Goal: Information Seeking & Learning: Learn about a topic

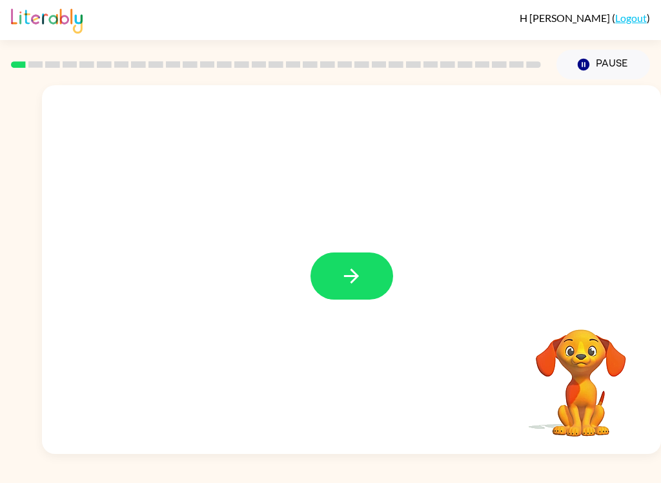
click at [363, 273] on button "button" at bounding box center [352, 275] width 83 height 47
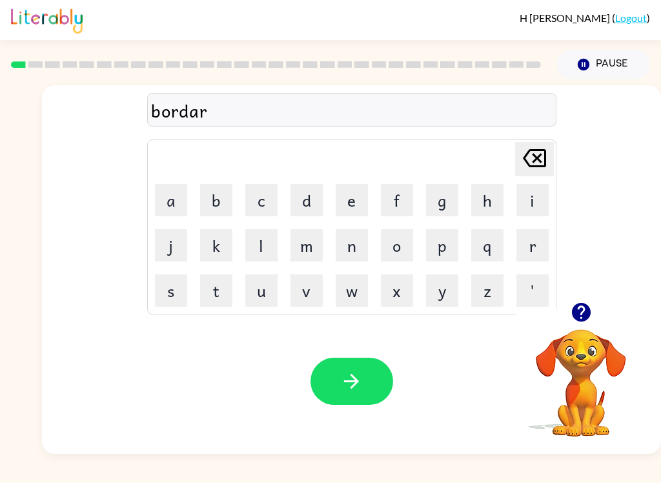
click at [363, 400] on button "button" at bounding box center [352, 381] width 83 height 47
click at [374, 396] on button "button" at bounding box center [352, 381] width 83 height 47
click at [356, 388] on icon "button" at bounding box center [351, 381] width 23 height 23
click at [376, 419] on div "Your browser must support playing .mp4 files to use Literably. Please try using…" at bounding box center [351, 381] width 619 height 145
click at [376, 418] on div "Your browser must support playing .mp4 files to use Literably. Please try using…" at bounding box center [351, 381] width 619 height 145
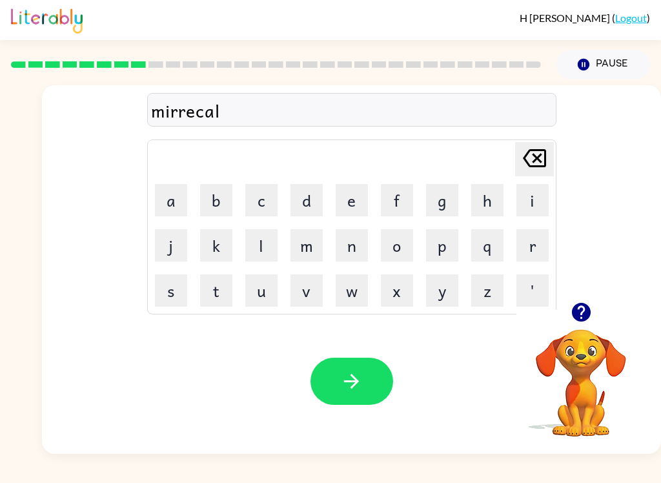
click at [338, 380] on button "button" at bounding box center [352, 381] width 83 height 47
click at [362, 364] on button "button" at bounding box center [352, 381] width 83 height 47
click at [366, 400] on button "button" at bounding box center [352, 381] width 83 height 47
click at [346, 375] on icon "button" at bounding box center [351, 381] width 23 height 23
click at [331, 364] on button "button" at bounding box center [352, 381] width 83 height 47
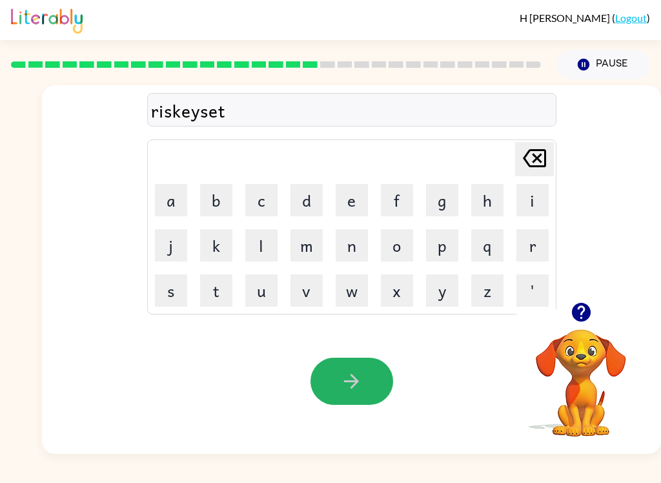
click at [363, 384] on button "button" at bounding box center [352, 381] width 83 height 47
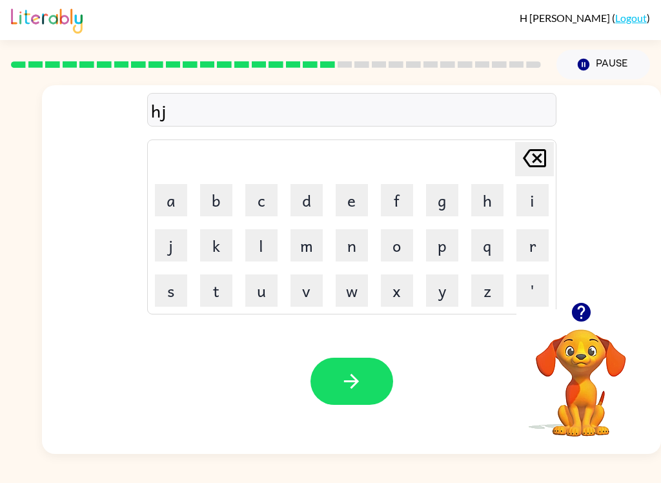
click at [583, 309] on icon "button" at bounding box center [581, 312] width 23 height 23
click at [560, 148] on div "hj [PERSON_NAME] last character input a b c d e f g h i j k l m n o p q r s t u…" at bounding box center [351, 193] width 619 height 217
click at [548, 150] on icon "[PERSON_NAME] last character input" at bounding box center [534, 158] width 31 height 31
click at [547, 150] on icon "[PERSON_NAME] last character input" at bounding box center [534, 158] width 31 height 31
click at [539, 158] on icon "[PERSON_NAME] last character input" at bounding box center [534, 158] width 31 height 31
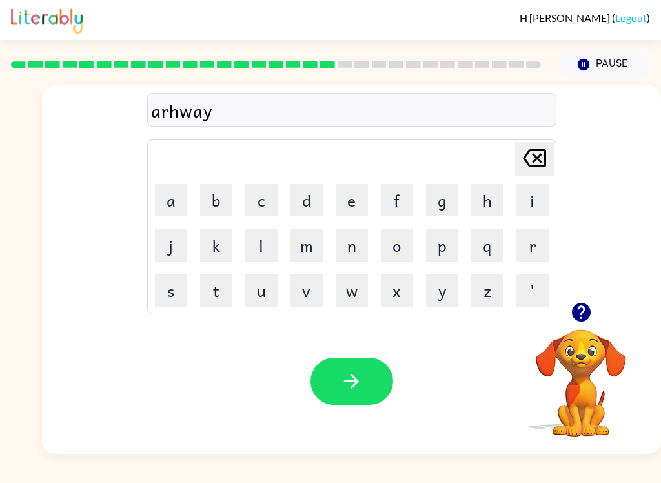
click at [340, 391] on button "button" at bounding box center [352, 381] width 83 height 47
click at [369, 388] on button "button" at bounding box center [352, 381] width 83 height 47
click at [336, 379] on button "button" at bounding box center [352, 381] width 83 height 47
click at [363, 386] on button "button" at bounding box center [352, 381] width 83 height 47
click at [374, 402] on button "button" at bounding box center [352, 381] width 83 height 47
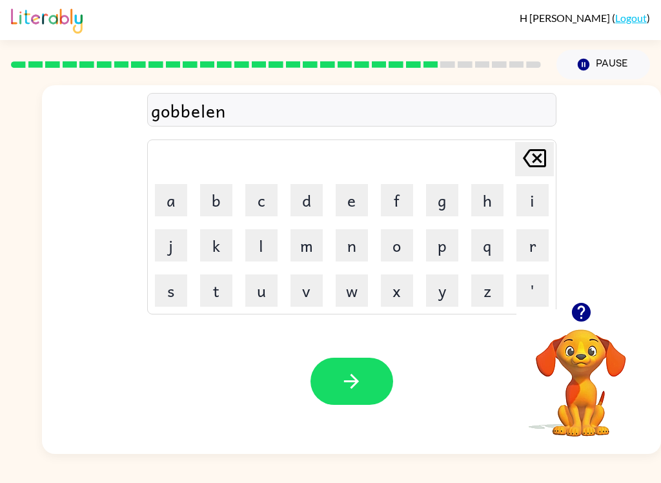
click at [364, 389] on button "button" at bounding box center [352, 381] width 83 height 47
click at [351, 389] on icon "button" at bounding box center [351, 381] width 23 height 23
click at [573, 318] on icon "button" at bounding box center [580, 312] width 19 height 19
click at [388, 380] on button "button" at bounding box center [352, 381] width 83 height 47
click at [328, 369] on button "button" at bounding box center [352, 381] width 83 height 47
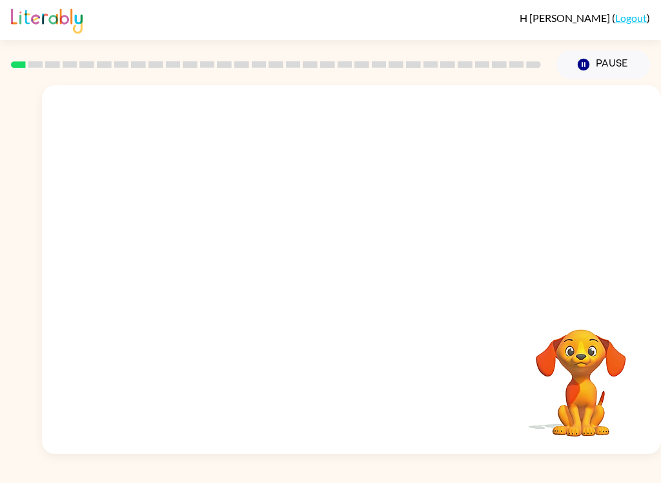
click at [195, 262] on video "Your browser must support playing .mp4 files to use Literably. Please try using…" at bounding box center [351, 193] width 619 height 217
click at [197, 266] on video "Your browser must support playing .mp4 files to use Literably. Please try using…" at bounding box center [351, 193] width 619 height 217
click at [354, 274] on icon "button" at bounding box center [351, 276] width 23 height 23
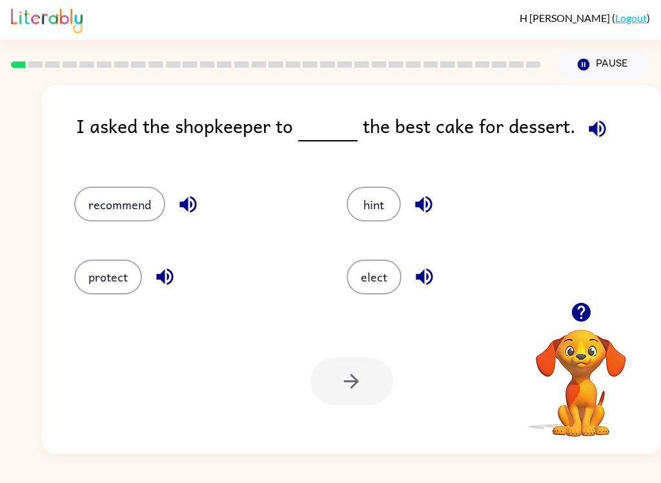
click at [110, 191] on button "recommend" at bounding box center [119, 204] width 91 height 35
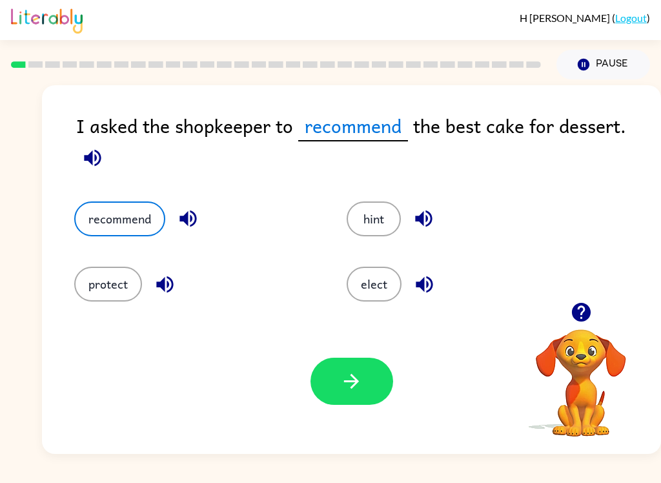
click at [119, 220] on button "recommend" at bounding box center [119, 218] width 91 height 35
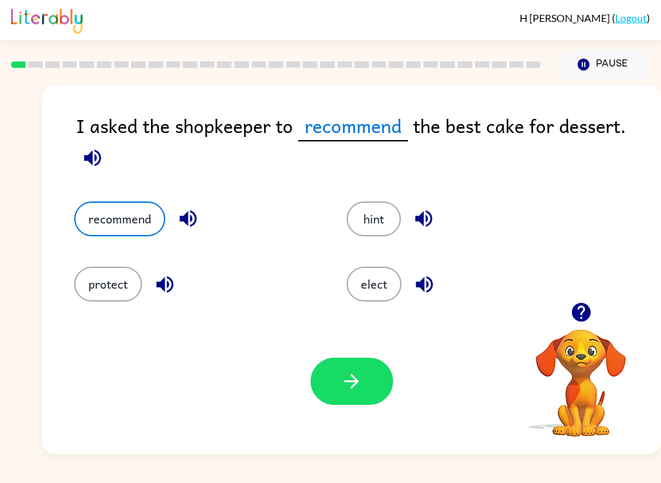
click at [119, 220] on button "recommend" at bounding box center [119, 218] width 91 height 35
click at [374, 384] on button "button" at bounding box center [352, 381] width 83 height 47
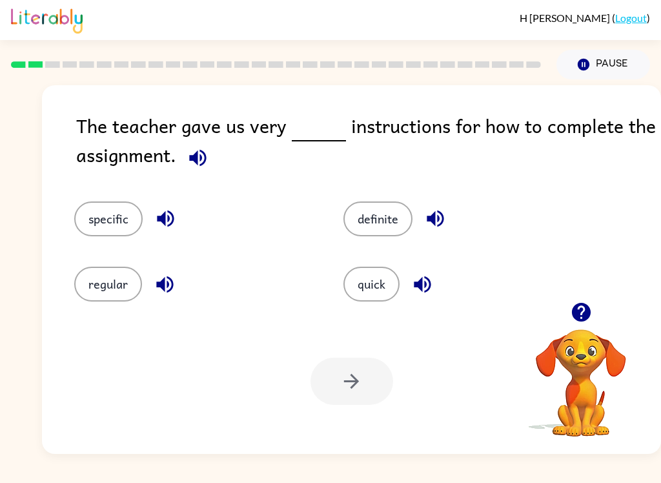
click at [98, 227] on button "specific" at bounding box center [108, 218] width 68 height 35
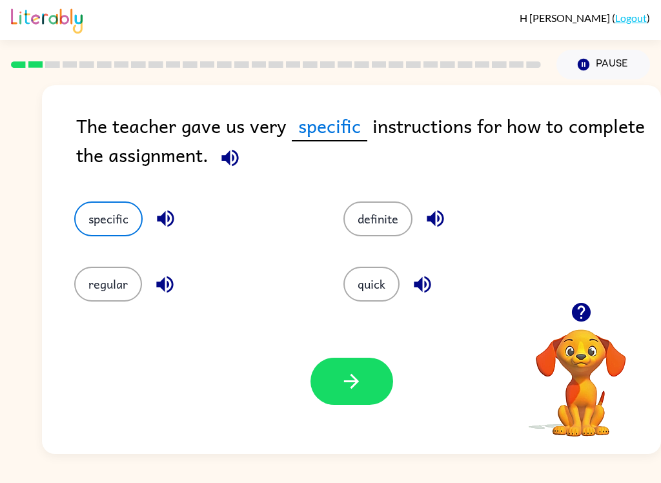
click at [361, 374] on icon "button" at bounding box center [351, 381] width 23 height 23
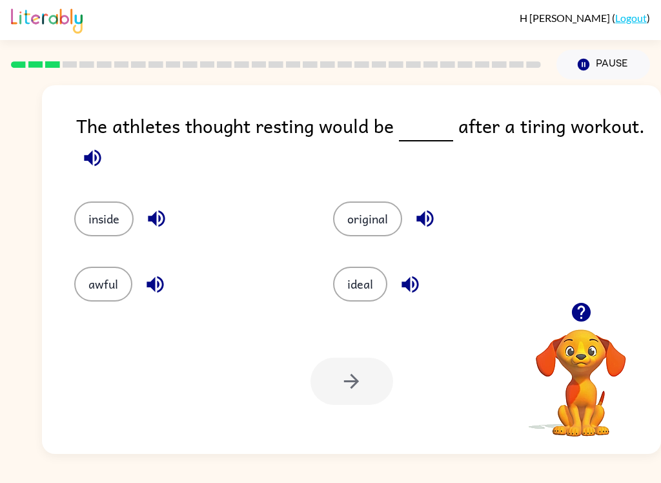
click at [373, 290] on button "ideal" at bounding box center [360, 284] width 54 height 35
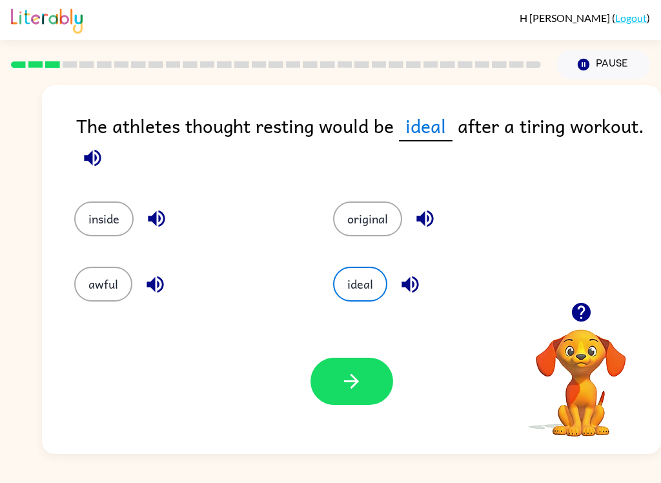
click at [360, 391] on icon "button" at bounding box center [351, 381] width 23 height 23
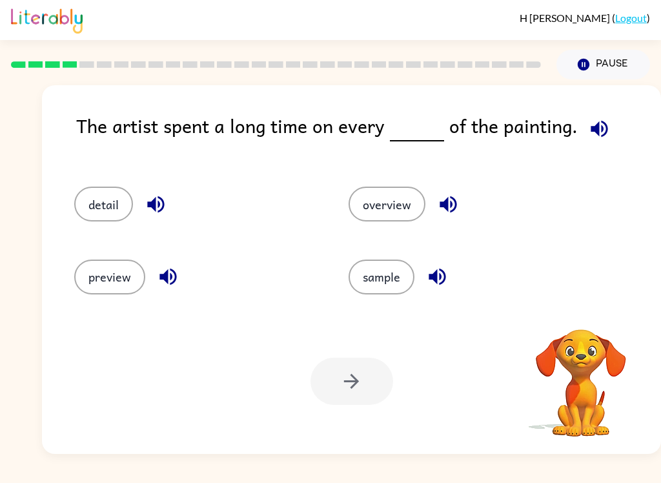
click at [105, 178] on div "detail" at bounding box center [187, 198] width 274 height 72
click at [99, 176] on div "detail" at bounding box center [187, 198] width 274 height 72
click at [370, 373] on div at bounding box center [352, 381] width 83 height 47
click at [99, 211] on button "detail" at bounding box center [103, 204] width 59 height 35
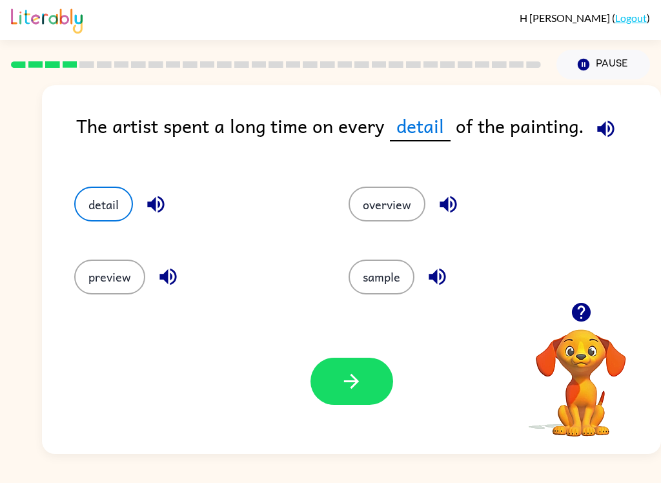
click at [106, 214] on button "detail" at bounding box center [103, 204] width 59 height 35
click at [372, 380] on button "button" at bounding box center [352, 381] width 83 height 47
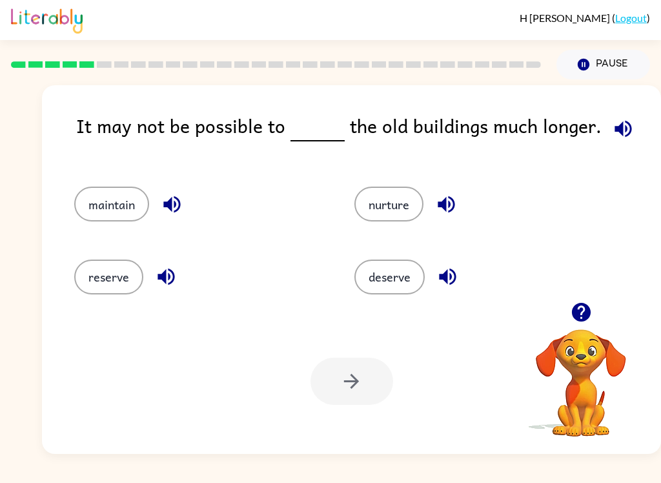
click at [132, 271] on button "reserve" at bounding box center [108, 277] width 69 height 35
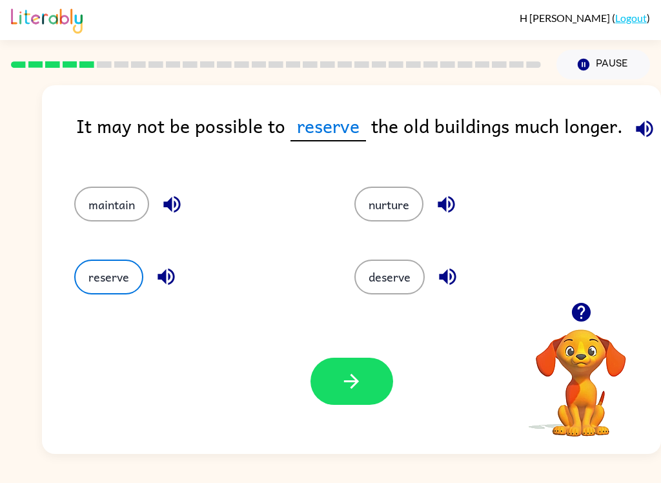
click at [382, 373] on button "button" at bounding box center [352, 381] width 83 height 47
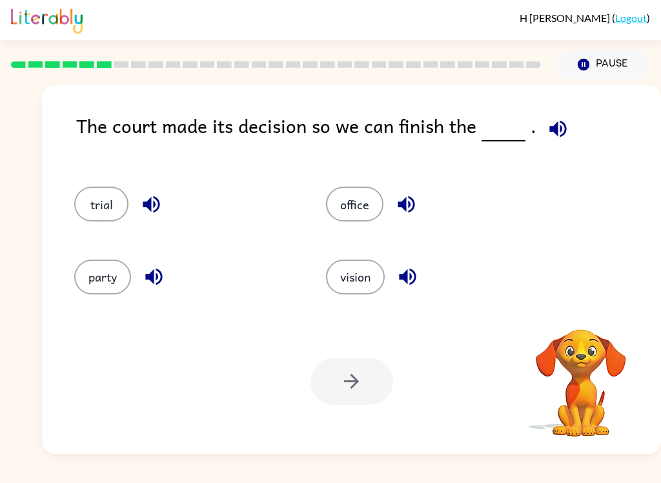
click at [97, 214] on button "trial" at bounding box center [101, 204] width 54 height 35
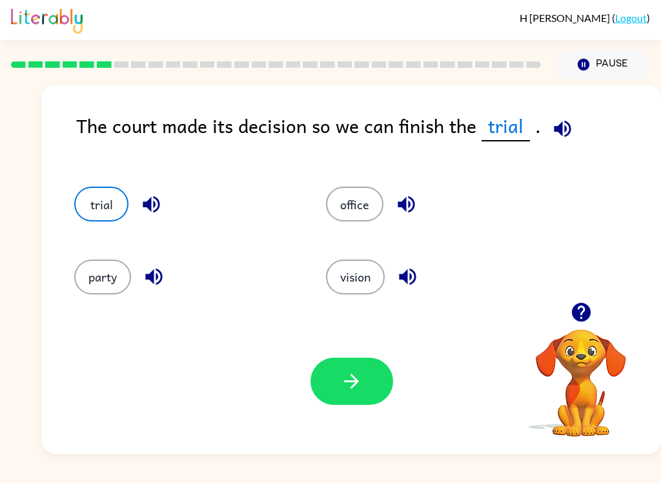
click at [366, 391] on button "button" at bounding box center [352, 381] width 83 height 47
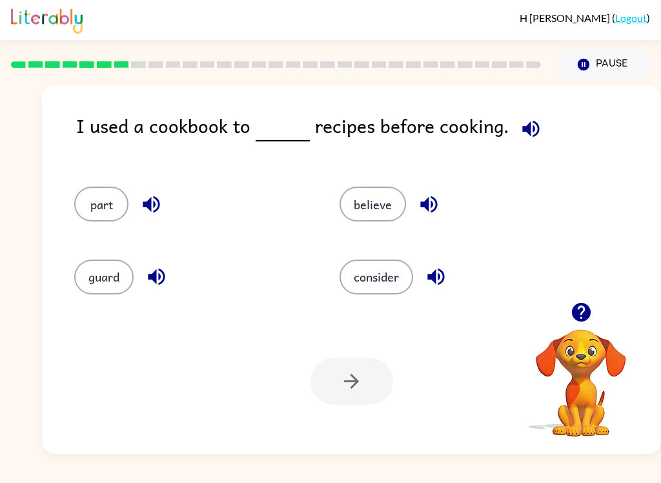
click at [404, 280] on button "consider" at bounding box center [377, 277] width 74 height 35
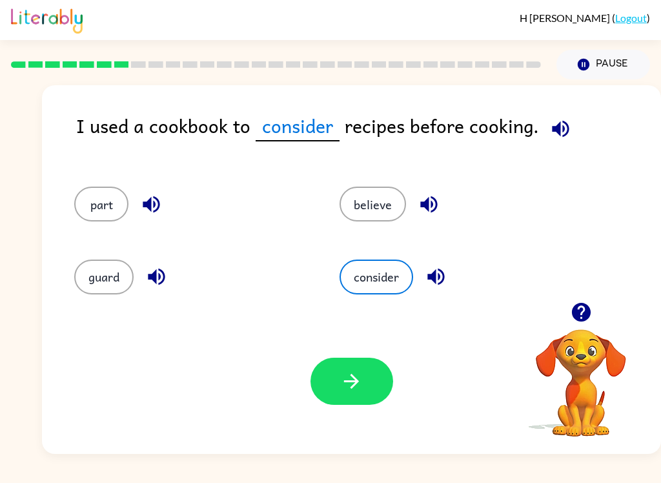
click at [357, 389] on icon "button" at bounding box center [351, 381] width 23 height 23
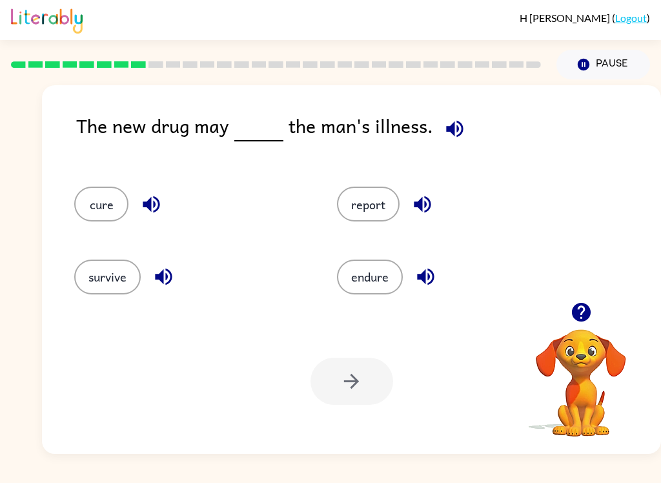
click at [103, 232] on div "cure" at bounding box center [181, 198] width 263 height 72
click at [98, 203] on button "cure" at bounding box center [101, 204] width 54 height 35
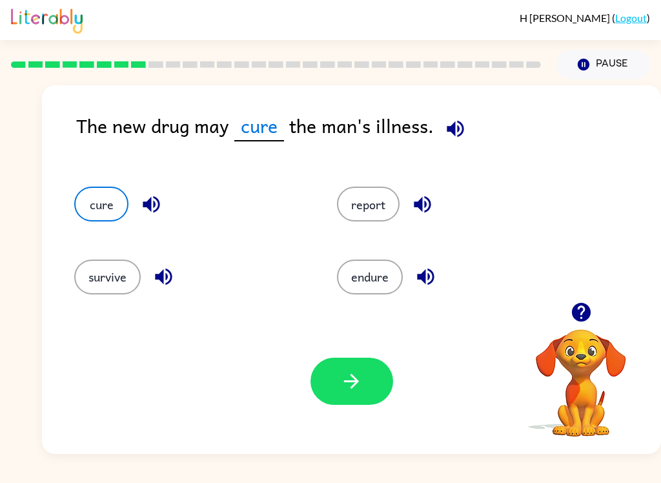
click at [356, 378] on icon "button" at bounding box center [351, 381] width 15 height 15
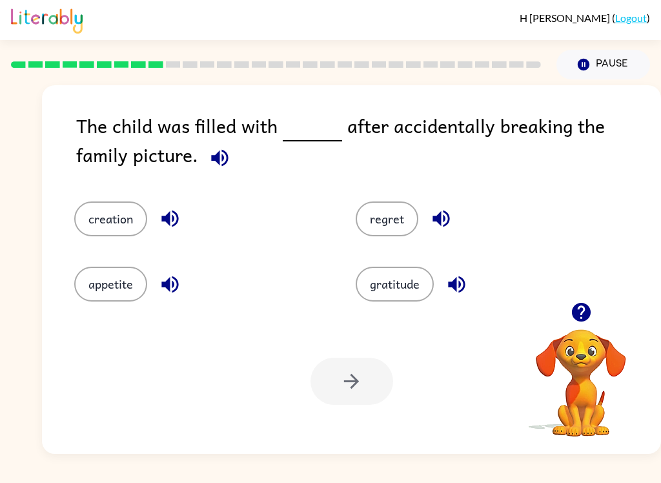
click at [408, 287] on button "gratitude" at bounding box center [395, 284] width 78 height 35
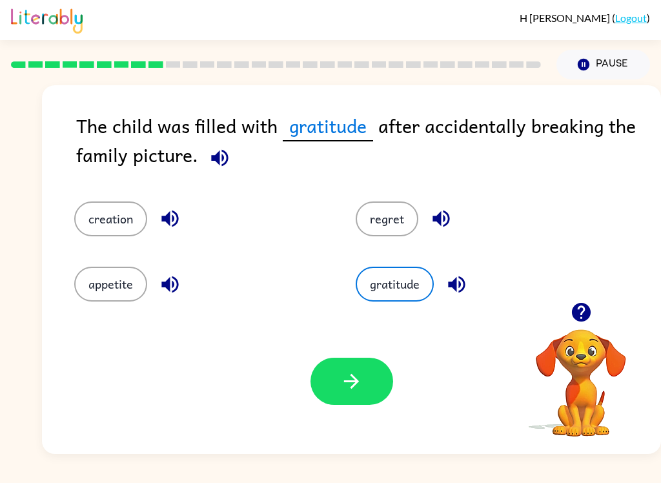
click at [364, 373] on button "button" at bounding box center [352, 381] width 83 height 47
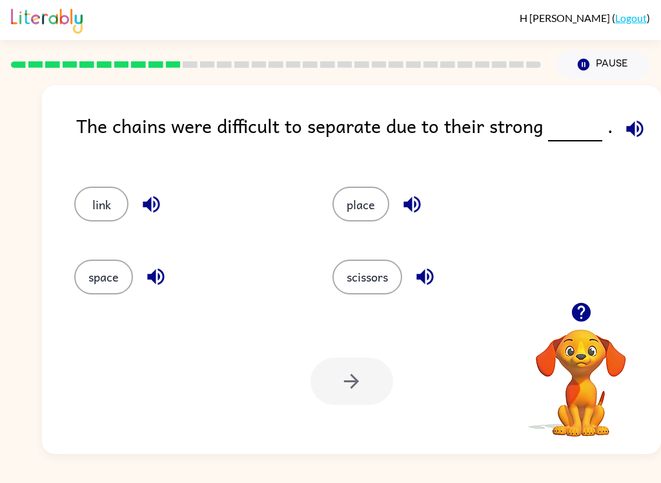
click at [102, 195] on button "link" at bounding box center [101, 204] width 54 height 35
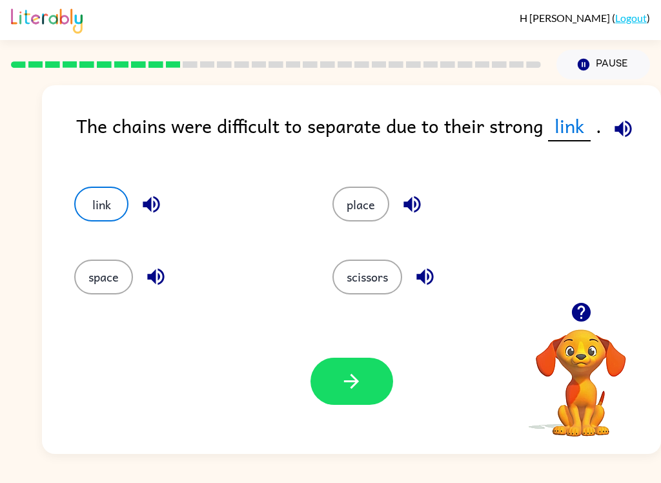
click at [349, 371] on icon "button" at bounding box center [351, 381] width 23 height 23
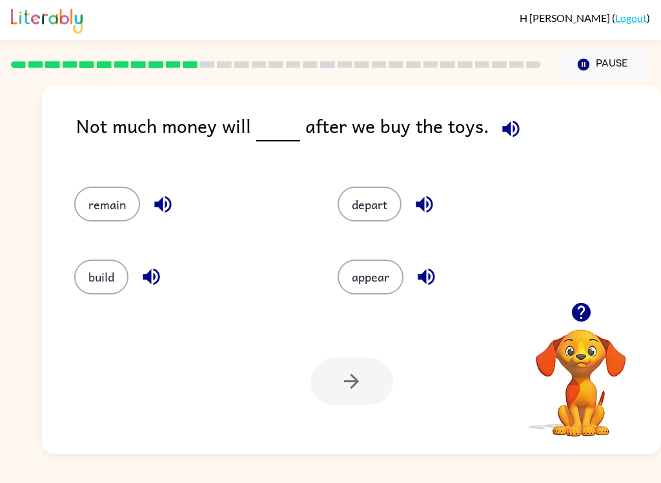
click at [100, 194] on button "remain" at bounding box center [107, 204] width 66 height 35
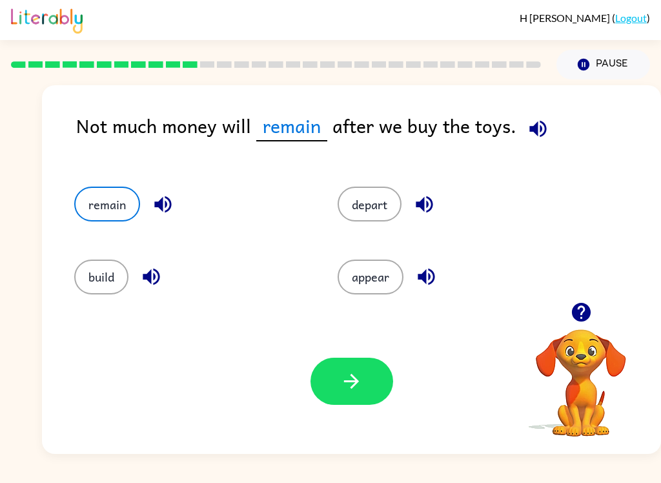
click at [99, 194] on button "remain" at bounding box center [107, 204] width 66 height 35
click at [365, 368] on button "button" at bounding box center [352, 381] width 83 height 47
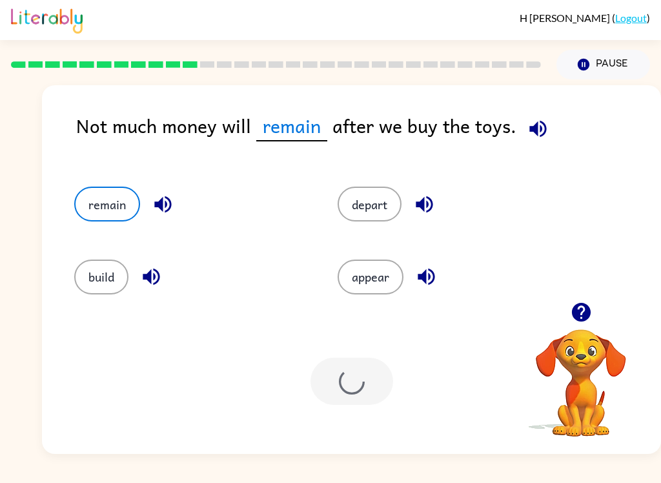
click at [365, 368] on div at bounding box center [352, 381] width 83 height 47
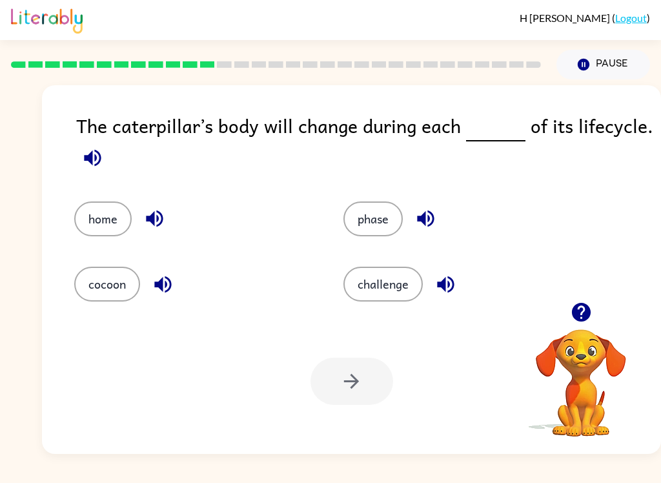
click at [385, 225] on button "phase" at bounding box center [373, 218] width 59 height 35
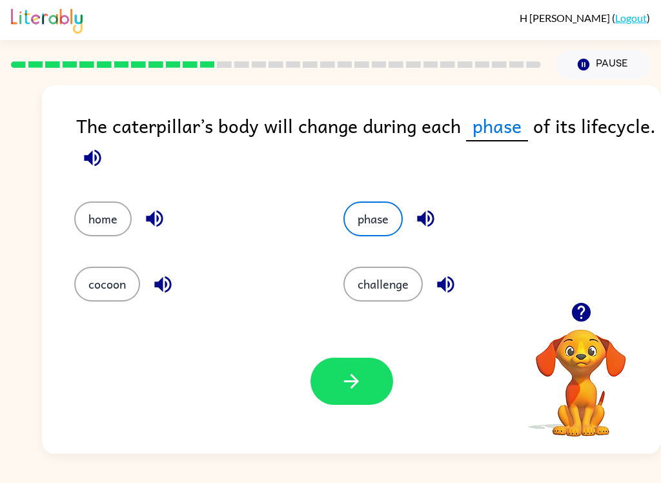
click at [357, 383] on icon "button" at bounding box center [351, 381] width 15 height 15
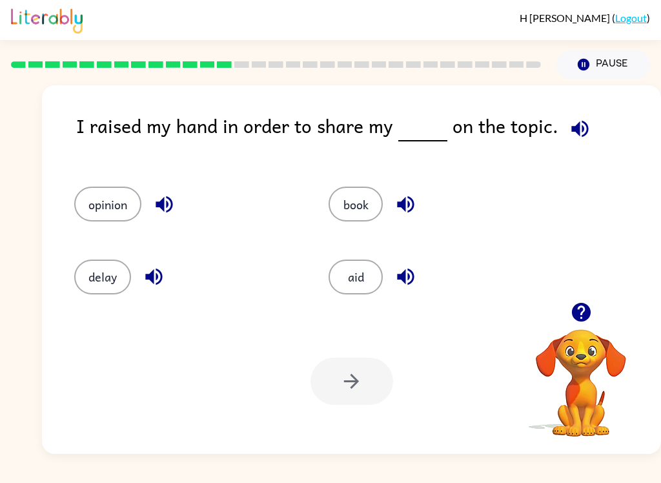
click at [346, 194] on button "book" at bounding box center [356, 204] width 54 height 35
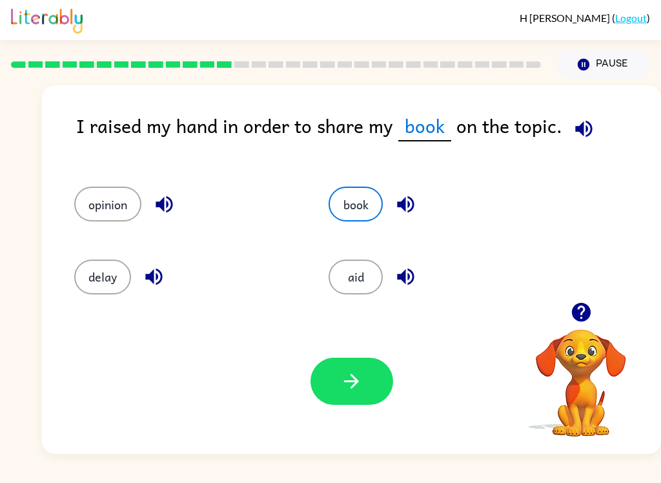
click at [393, 209] on button "button" at bounding box center [405, 204] width 33 height 33
click at [577, 120] on icon "button" at bounding box center [584, 129] width 23 height 23
click at [408, 274] on icon "button" at bounding box center [406, 276] width 23 height 23
click at [170, 204] on icon "button" at bounding box center [164, 204] width 23 height 23
click at [91, 202] on button "opinion" at bounding box center [107, 204] width 67 height 35
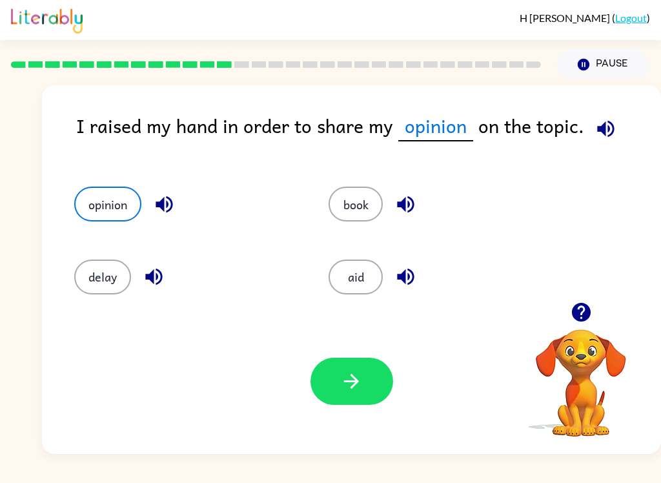
click at [378, 397] on button "button" at bounding box center [352, 381] width 83 height 47
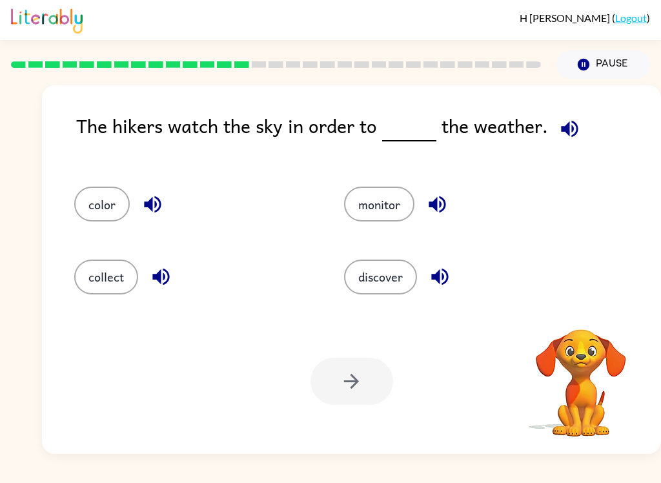
click at [566, 133] on icon "button" at bounding box center [570, 129] width 23 height 23
click at [434, 209] on icon "button" at bounding box center [437, 204] width 17 height 17
click at [387, 198] on button "monitor" at bounding box center [379, 204] width 70 height 35
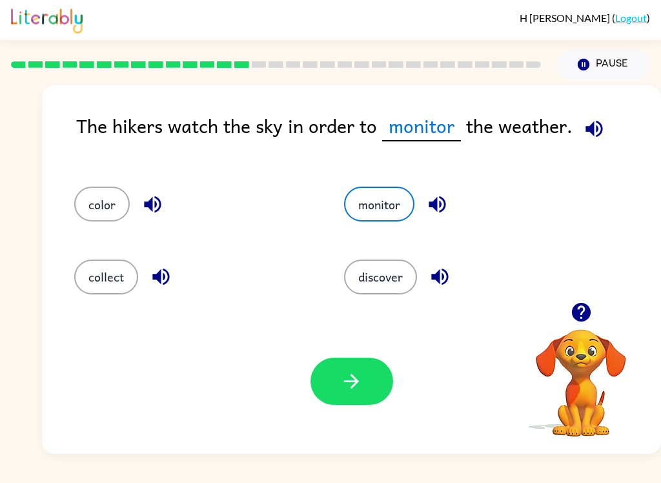
click at [372, 371] on button "button" at bounding box center [352, 381] width 83 height 47
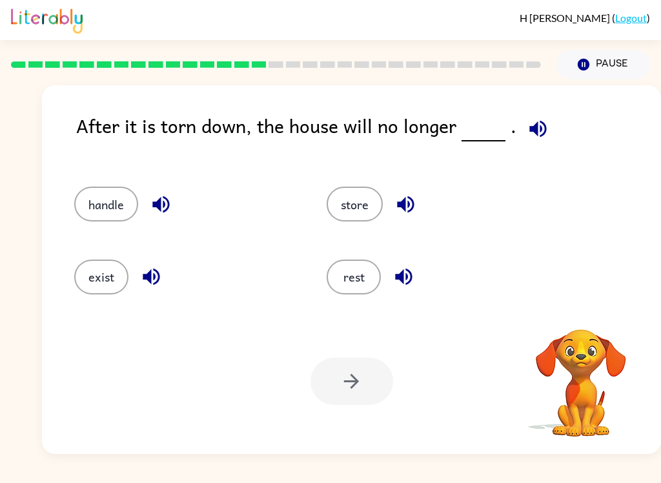
click at [527, 120] on icon "button" at bounding box center [538, 129] width 23 height 23
click at [537, 125] on icon "button" at bounding box center [538, 129] width 23 height 23
click at [372, 204] on button "store" at bounding box center [355, 204] width 56 height 35
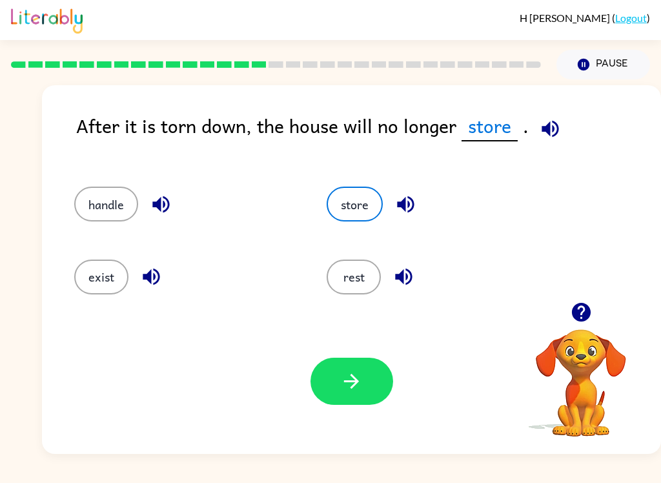
click at [365, 274] on button "rest" at bounding box center [354, 277] width 54 height 35
click at [538, 108] on div "After it is torn down, the house will no longer rest . handle store exist rest …" at bounding box center [351, 269] width 619 height 369
click at [544, 129] on icon "button" at bounding box center [539, 128] width 17 height 17
click at [149, 283] on icon "button" at bounding box center [151, 276] width 23 height 23
click at [100, 286] on button "exist" at bounding box center [101, 277] width 54 height 35
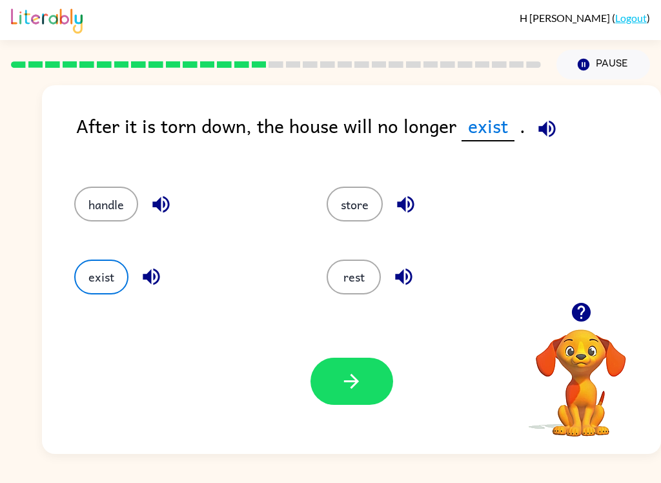
click at [362, 372] on icon "button" at bounding box center [351, 381] width 23 height 23
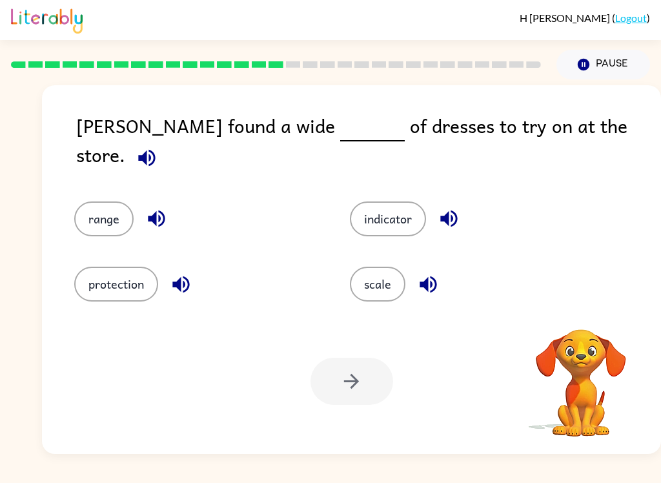
click at [158, 147] on icon "button" at bounding box center [147, 158] width 23 height 23
click at [163, 141] on button "button" at bounding box center [146, 157] width 33 height 33
click at [106, 201] on button "range" at bounding box center [103, 218] width 59 height 35
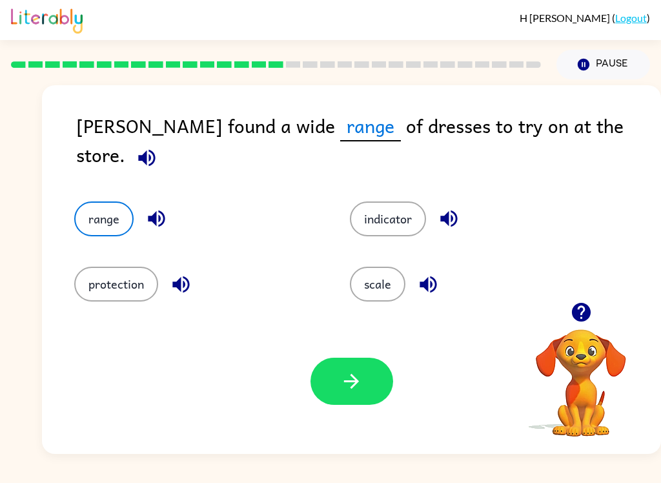
click at [370, 368] on button "button" at bounding box center [352, 381] width 83 height 47
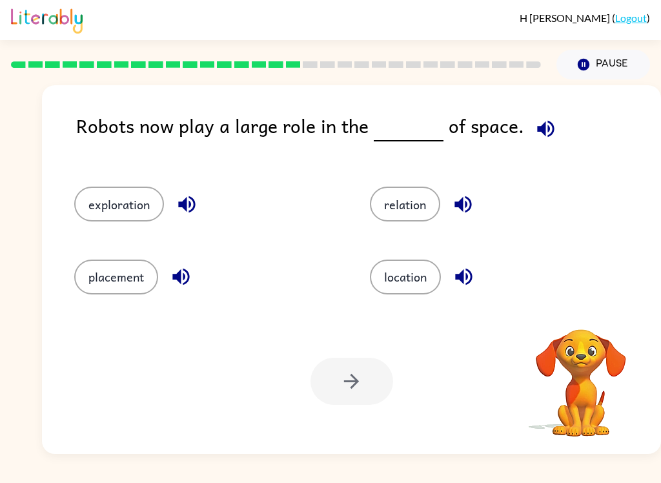
click at [545, 132] on icon "button" at bounding box center [545, 128] width 17 height 17
click at [429, 205] on button "relation" at bounding box center [405, 204] width 70 height 35
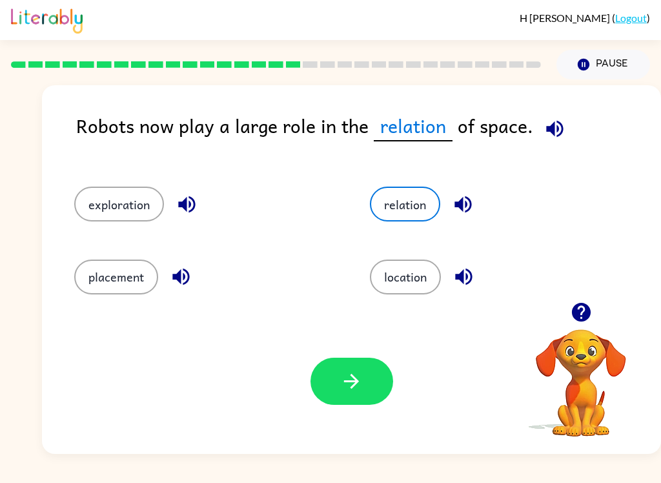
click at [348, 387] on icon "button" at bounding box center [351, 381] width 23 height 23
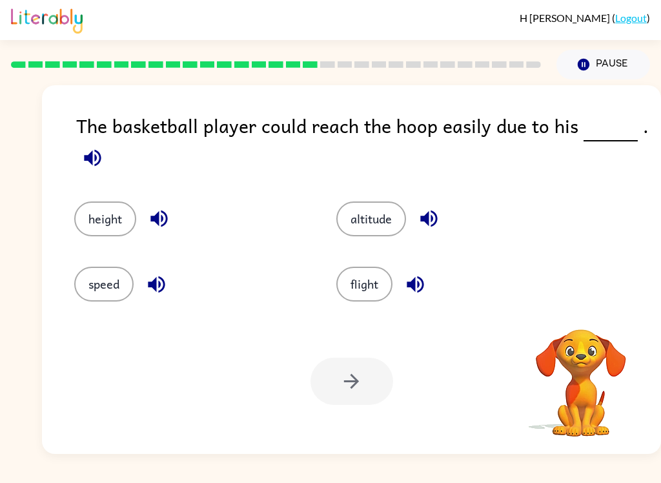
click at [109, 230] on button "height" at bounding box center [105, 218] width 62 height 35
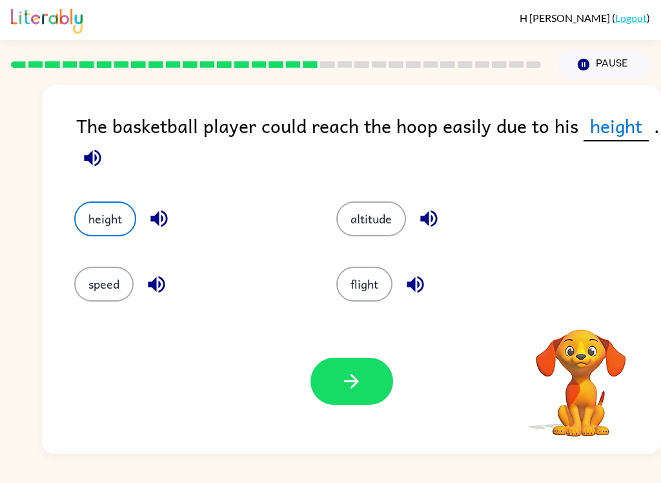
click at [367, 381] on button "button" at bounding box center [352, 381] width 83 height 47
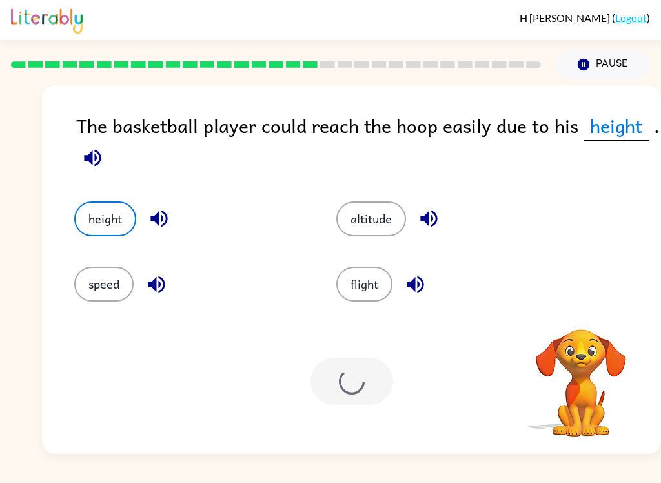
click at [396, 393] on div "Your browser must support playing .mp4 files to use Literably. Please try using…" at bounding box center [351, 381] width 619 height 145
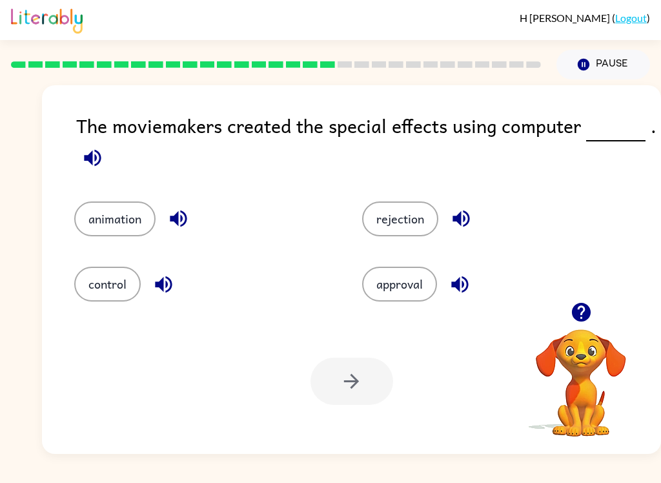
click at [96, 217] on button "animation" at bounding box center [114, 218] width 81 height 35
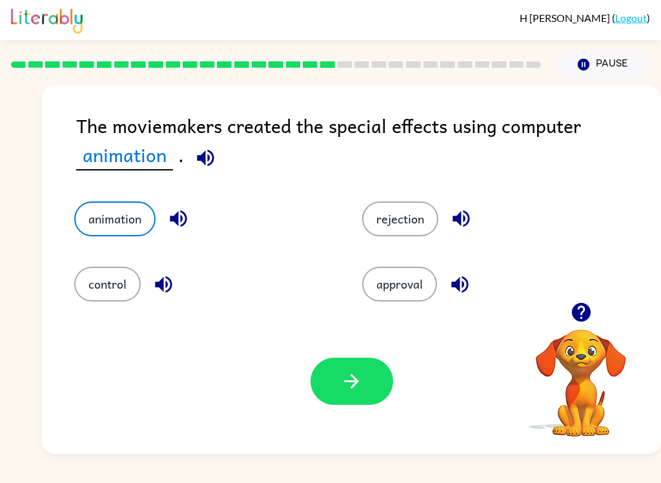
click at [367, 381] on button "button" at bounding box center [352, 381] width 83 height 47
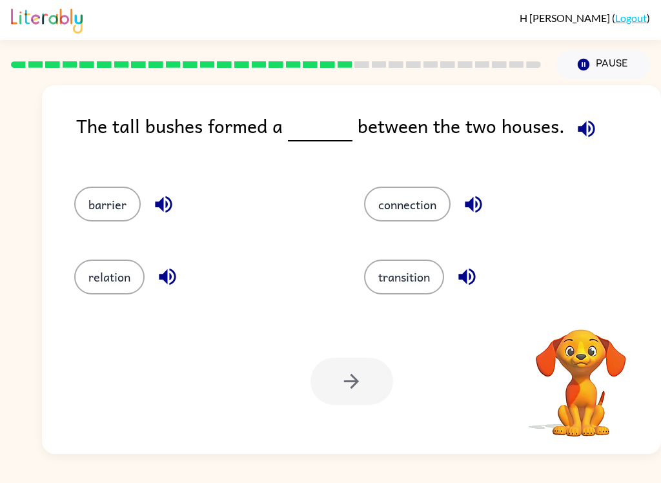
click at [89, 216] on button "barrier" at bounding box center [107, 204] width 67 height 35
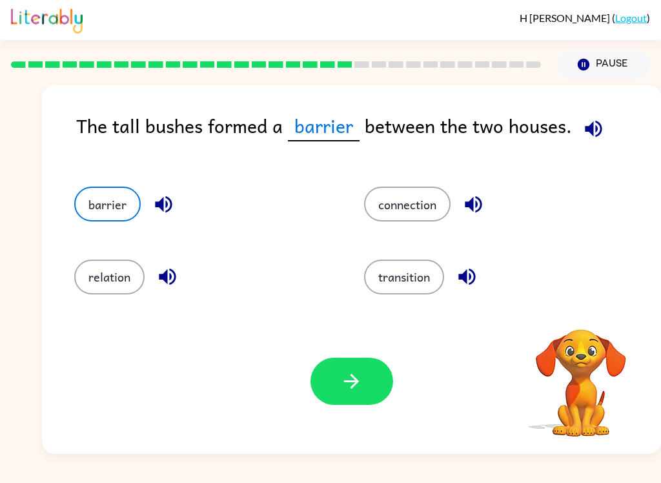
click at [592, 130] on icon "button" at bounding box center [593, 129] width 23 height 23
click at [361, 401] on button "button" at bounding box center [352, 381] width 83 height 47
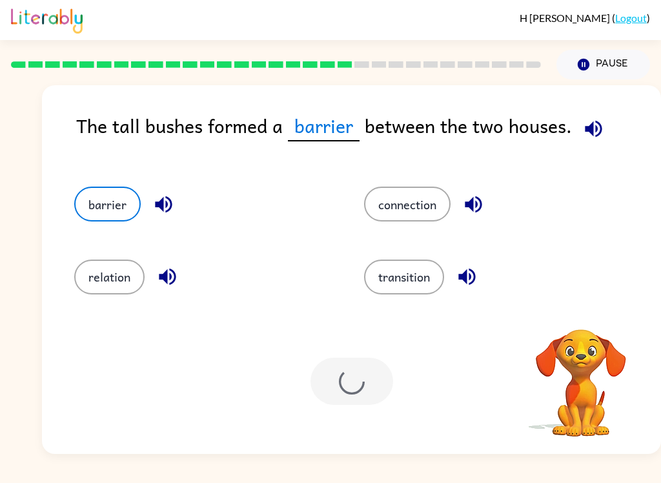
click at [360, 400] on div at bounding box center [352, 381] width 83 height 47
click at [380, 397] on div at bounding box center [352, 381] width 83 height 47
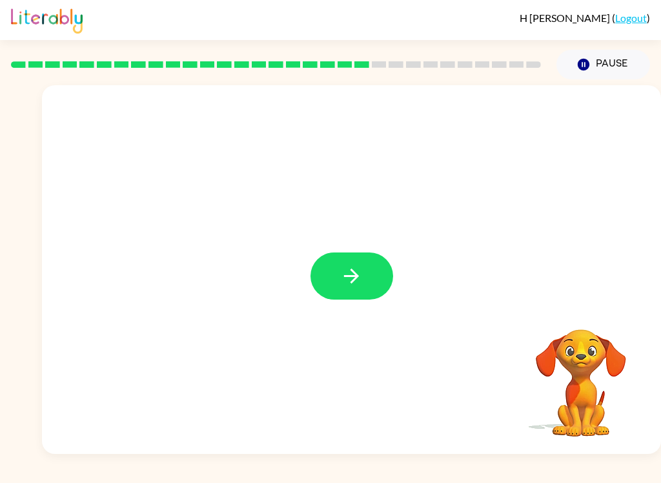
click at [333, 294] on button "button" at bounding box center [352, 275] width 83 height 47
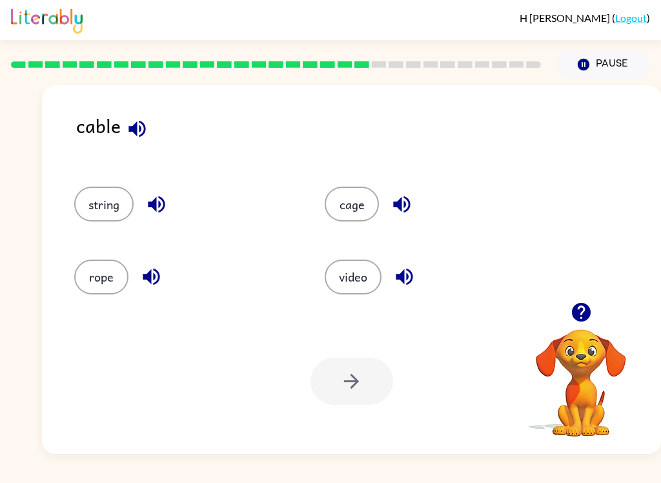
click at [95, 214] on button "string" at bounding box center [103, 204] width 59 height 35
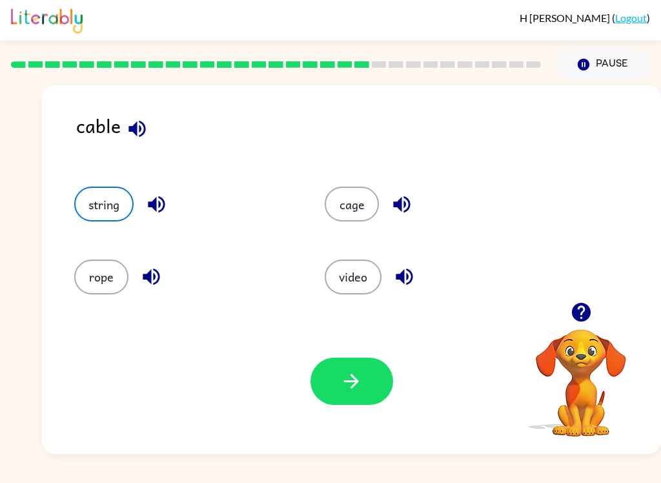
click at [356, 351] on div "Your browser must support playing .mp4 files to use Literably. Please try using…" at bounding box center [351, 381] width 619 height 145
click at [331, 373] on button "button" at bounding box center [352, 381] width 83 height 47
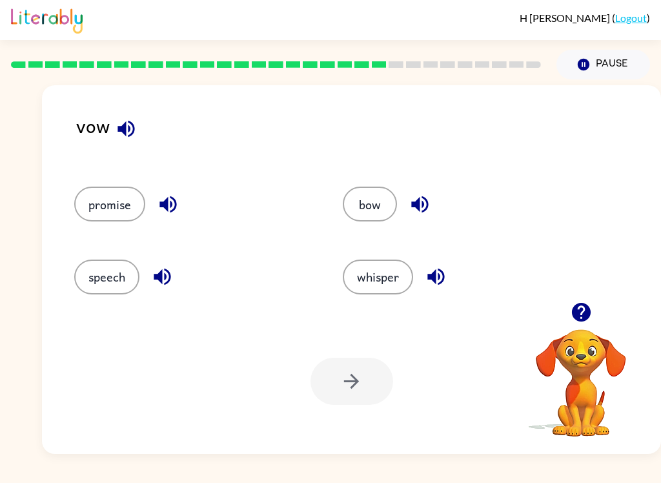
click at [382, 241] on div "whisper" at bounding box center [452, 271] width 269 height 72
click at [387, 220] on button "bow" at bounding box center [370, 204] width 54 height 35
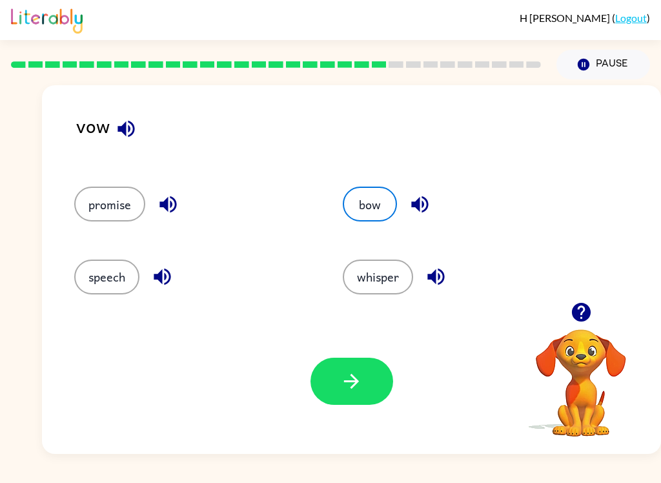
click at [363, 373] on button "button" at bounding box center [352, 381] width 83 height 47
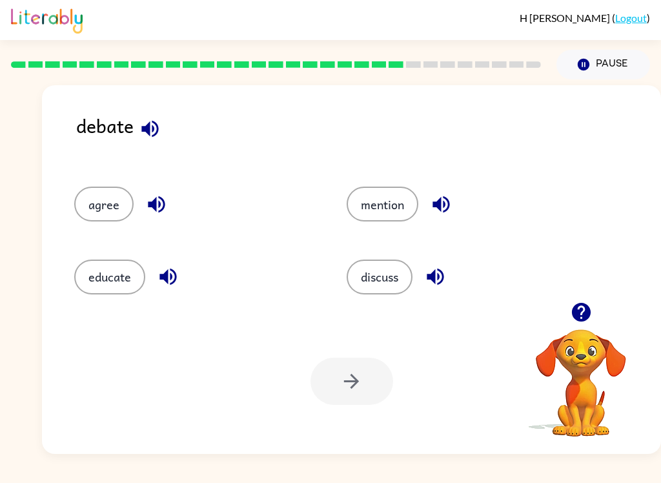
click at [395, 283] on button "discuss" at bounding box center [380, 277] width 66 height 35
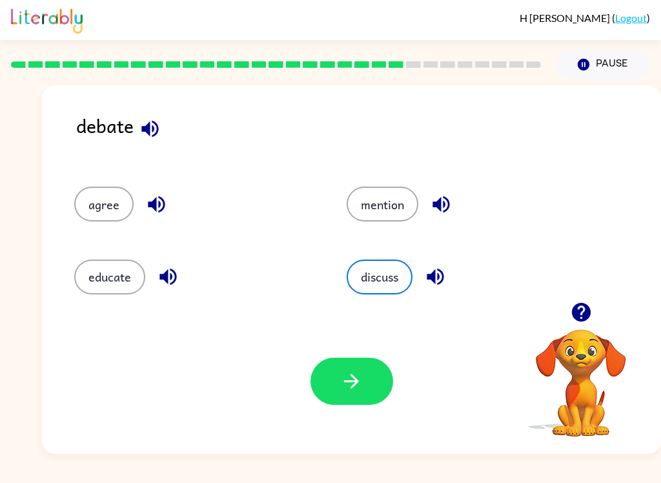
click at [358, 398] on button "button" at bounding box center [352, 381] width 83 height 47
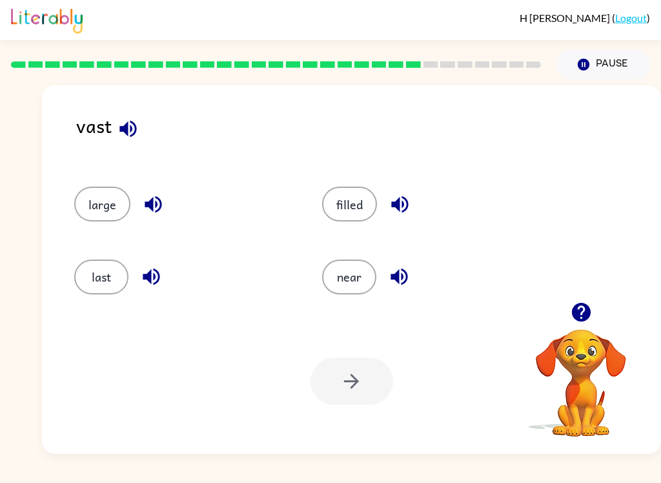
click at [118, 305] on div "last" at bounding box center [174, 271] width 248 height 72
click at [68, 281] on div "last" at bounding box center [174, 271] width 248 height 72
click at [105, 275] on button "last" at bounding box center [101, 277] width 54 height 35
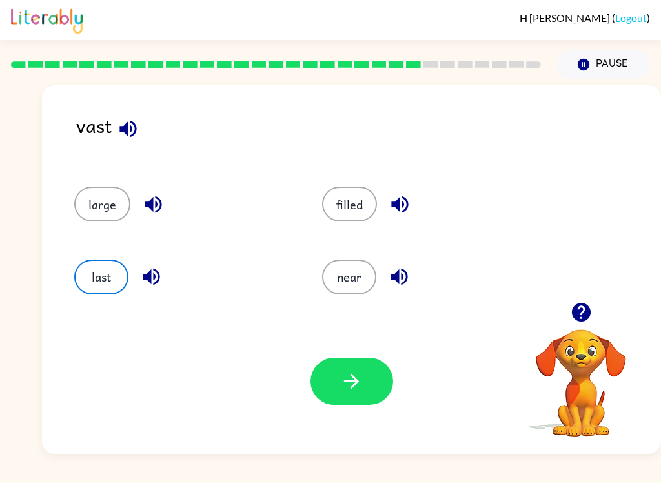
click at [331, 390] on button "button" at bounding box center [352, 381] width 83 height 47
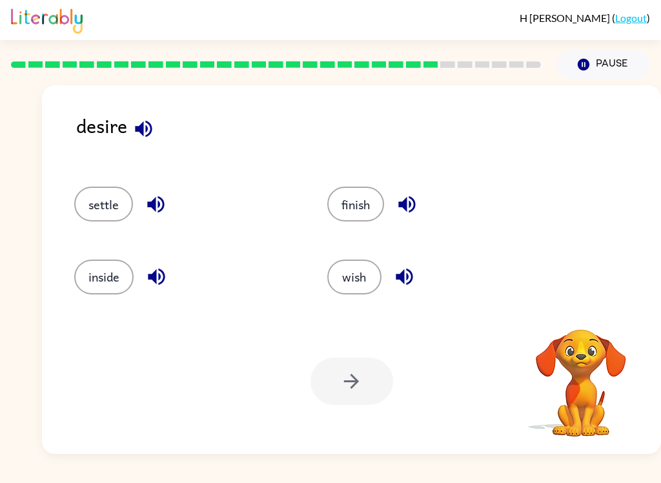
click at [336, 365] on div at bounding box center [352, 381] width 83 height 47
click at [359, 276] on button "wish" at bounding box center [354, 277] width 54 height 35
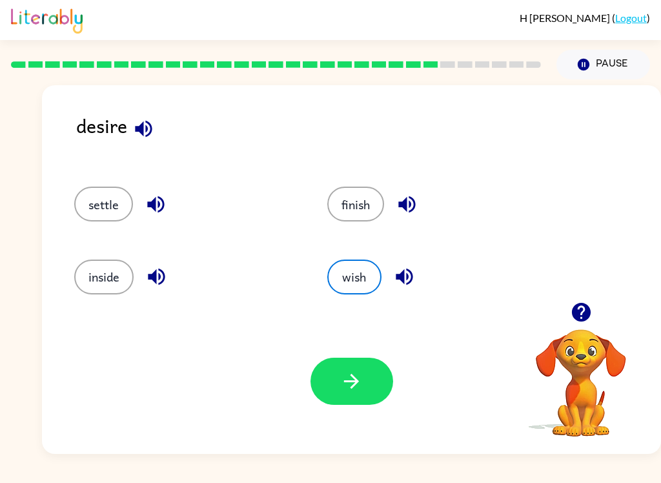
click at [344, 363] on button "button" at bounding box center [352, 381] width 83 height 47
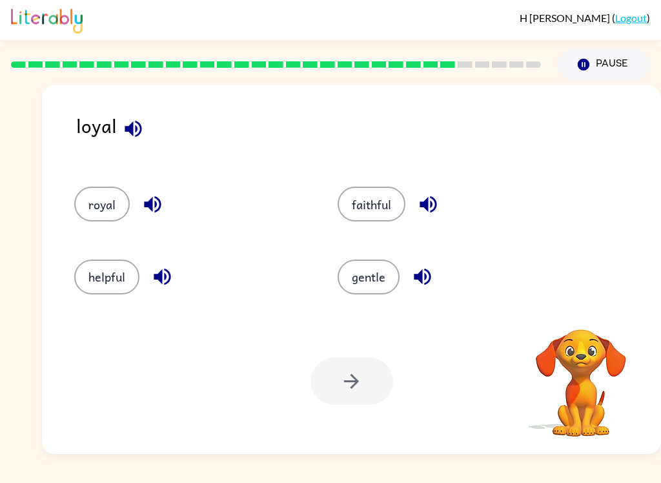
click at [91, 211] on button "royal" at bounding box center [102, 204] width 56 height 35
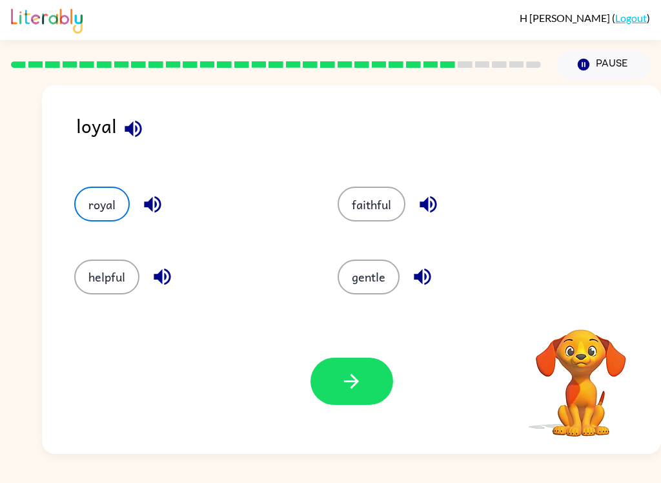
click at [326, 404] on button "button" at bounding box center [352, 381] width 83 height 47
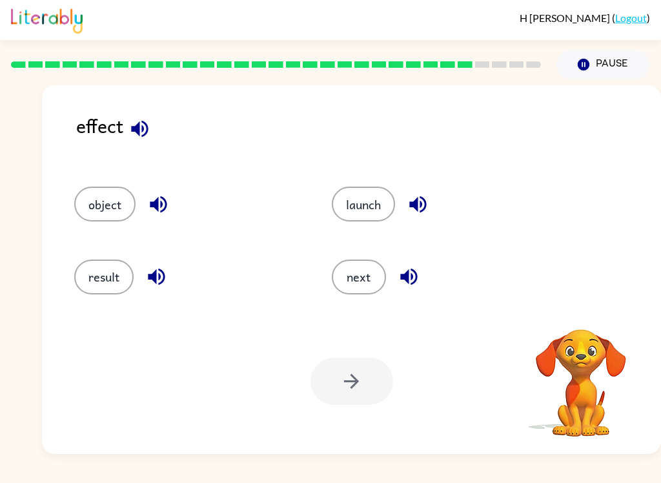
click at [97, 272] on button "result" at bounding box center [103, 277] width 59 height 35
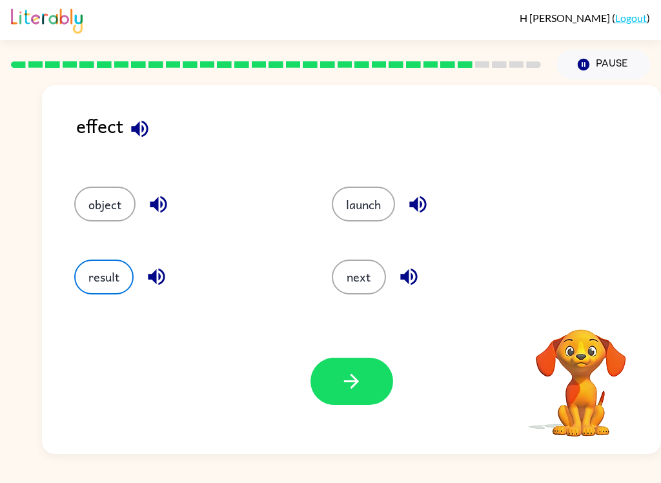
click at [345, 370] on button "button" at bounding box center [352, 381] width 83 height 47
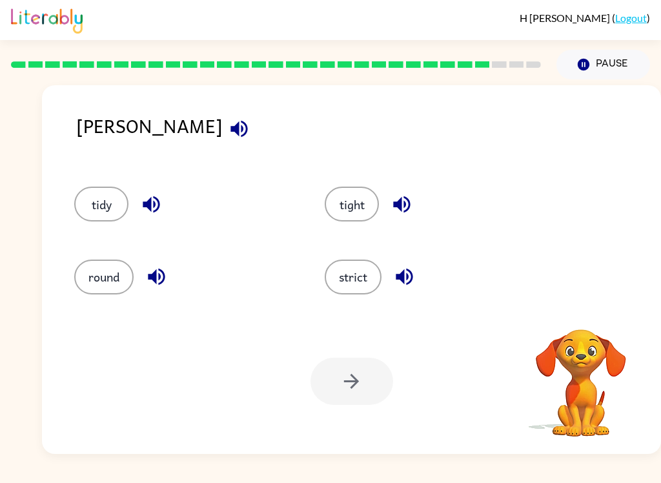
click at [365, 282] on button "strict" at bounding box center [353, 277] width 57 height 35
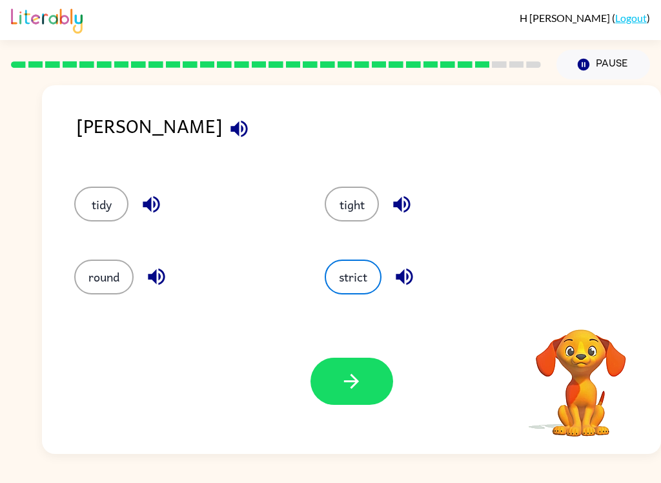
click at [367, 381] on button "button" at bounding box center [352, 381] width 83 height 47
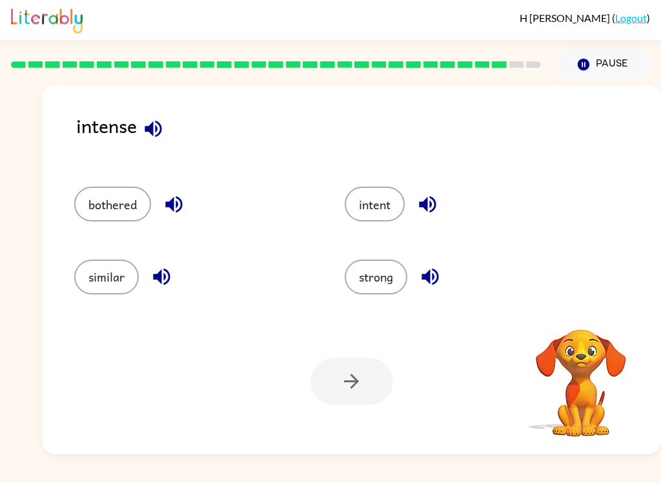
click at [375, 293] on button "strong" at bounding box center [376, 277] width 63 height 35
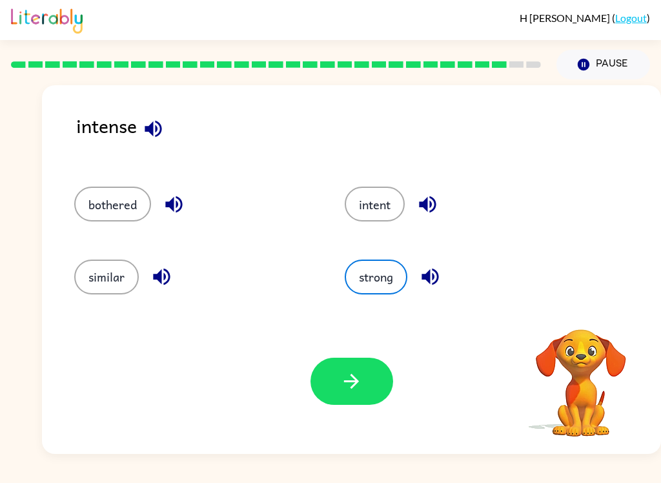
click at [364, 398] on button "button" at bounding box center [352, 381] width 83 height 47
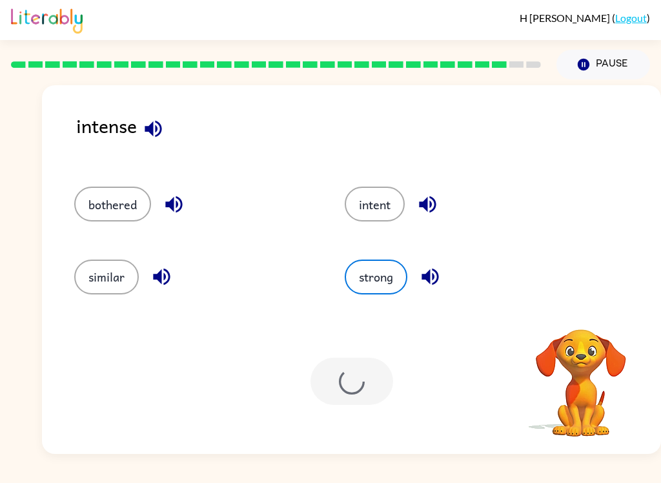
click at [382, 432] on div "Your browser must support playing .mp4 files to use Literably. Please try using…" at bounding box center [351, 381] width 619 height 145
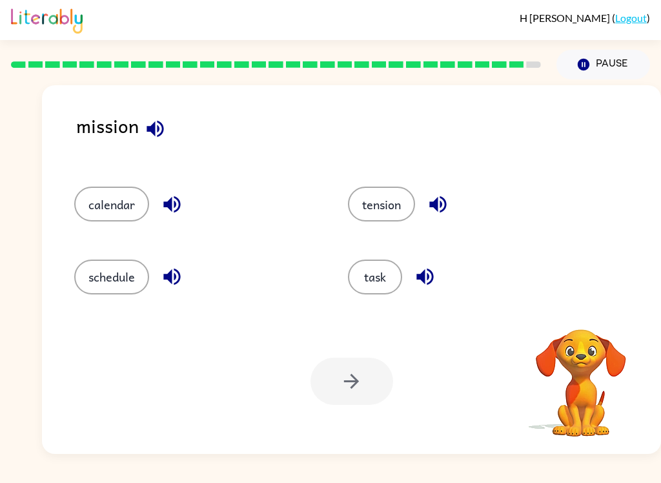
click at [386, 289] on button "task" at bounding box center [375, 277] width 54 height 35
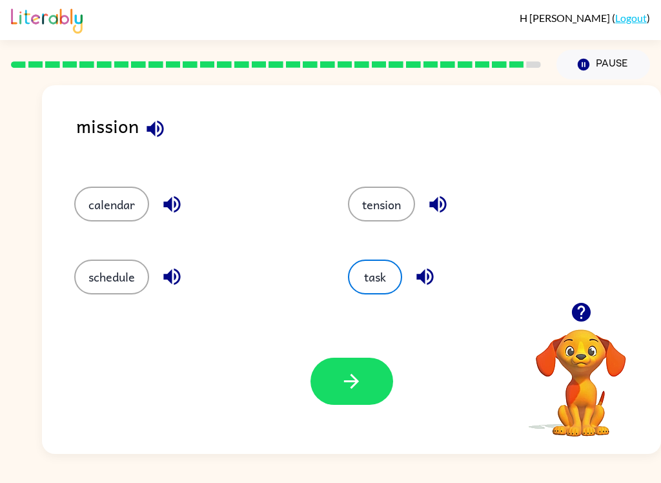
click at [387, 387] on button "button" at bounding box center [352, 381] width 83 height 47
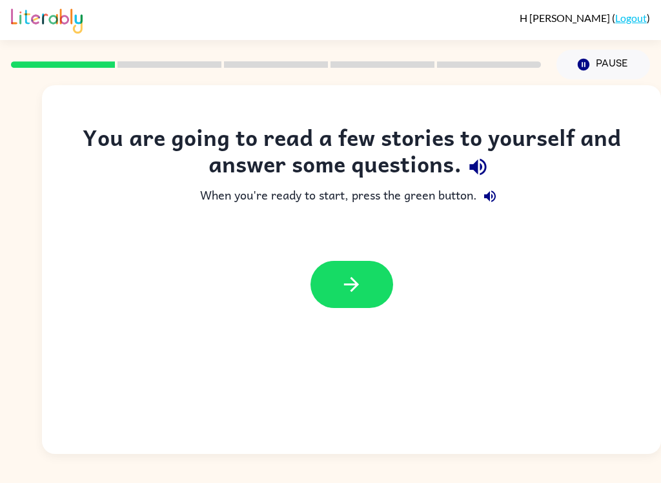
click at [306, 289] on div at bounding box center [351, 284] width 619 height 73
click at [367, 294] on button "button" at bounding box center [352, 284] width 83 height 47
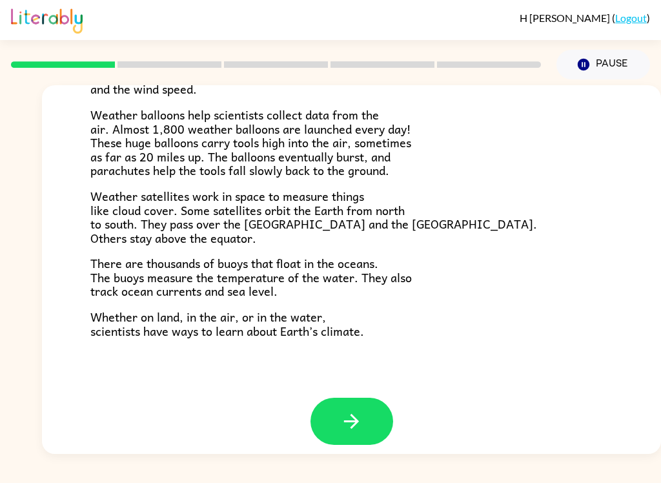
scroll to position [349, 0]
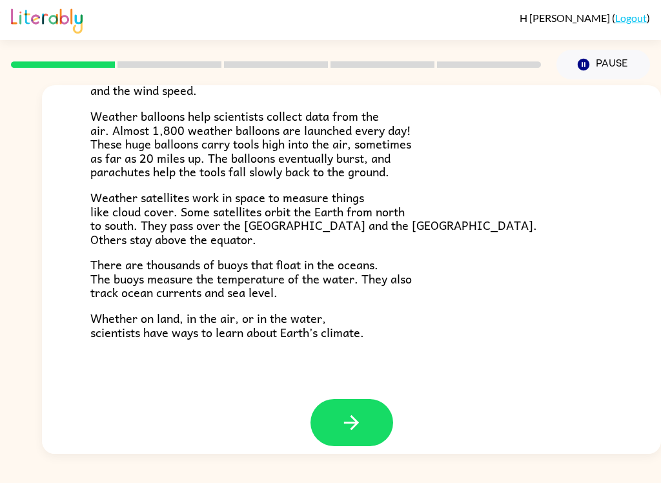
click at [356, 411] on icon "button" at bounding box center [351, 422] width 23 height 23
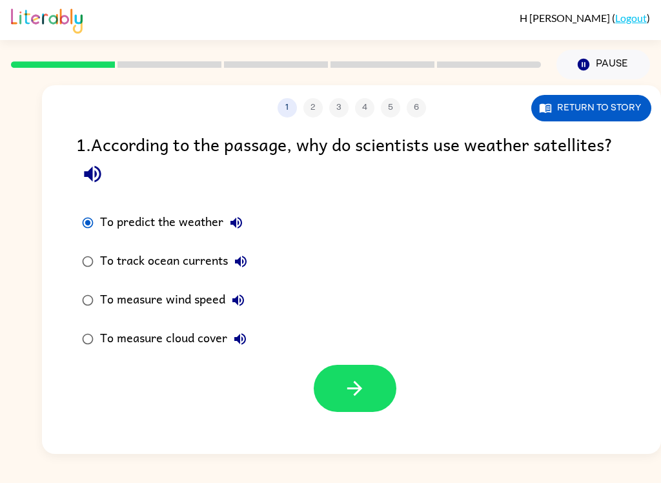
click at [353, 391] on icon "button" at bounding box center [355, 388] width 23 height 23
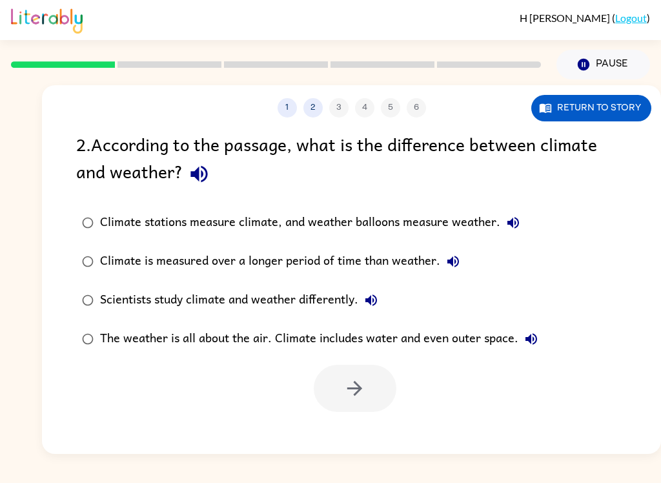
click at [125, 218] on div "Climate stations measure climate, and weather balloons measure weather." at bounding box center [313, 223] width 426 height 26
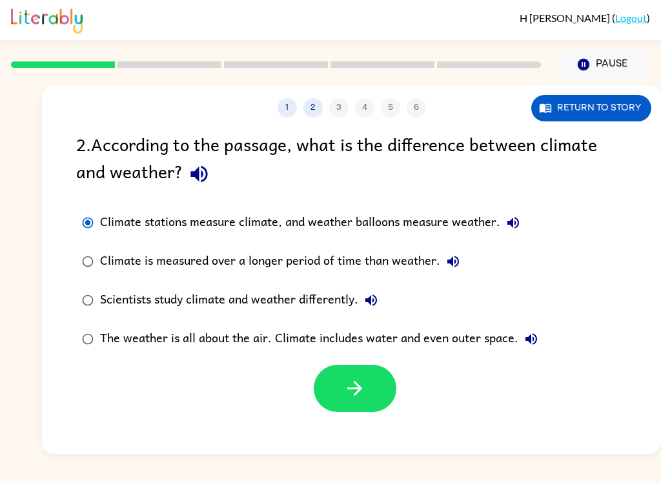
click at [124, 257] on div "Climate is measured over a longer period of time than weather." at bounding box center [283, 262] width 366 height 26
click at [376, 402] on button "button" at bounding box center [355, 388] width 83 height 47
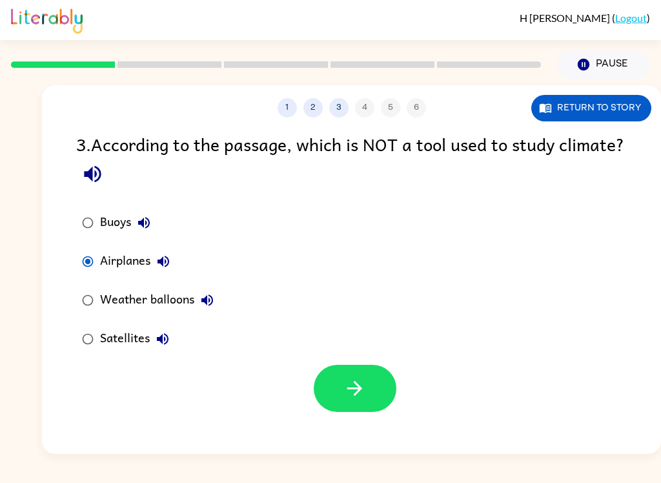
click at [348, 396] on icon "button" at bounding box center [355, 388] width 23 height 23
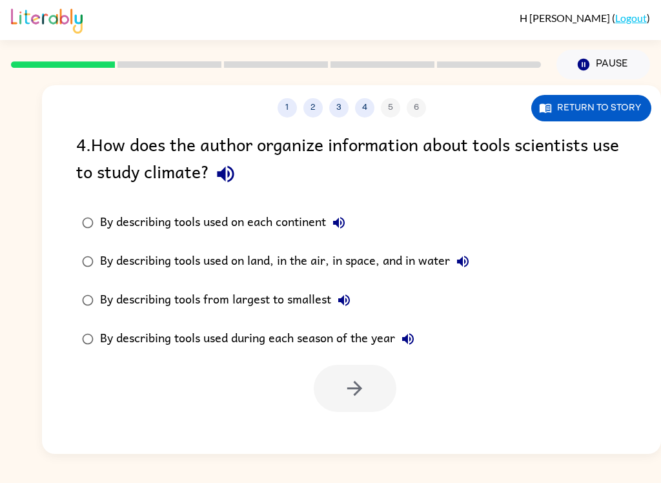
click at [128, 263] on div "By describing tools used on land, in the air, in space, and in water" at bounding box center [288, 262] width 376 height 26
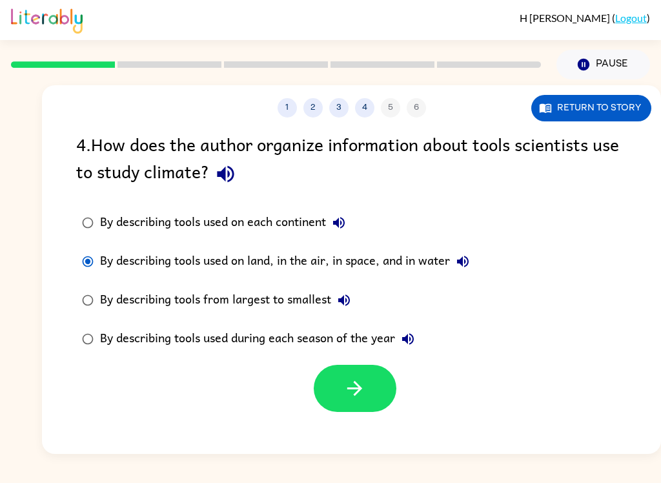
click at [314, 386] on button "button" at bounding box center [355, 388] width 83 height 47
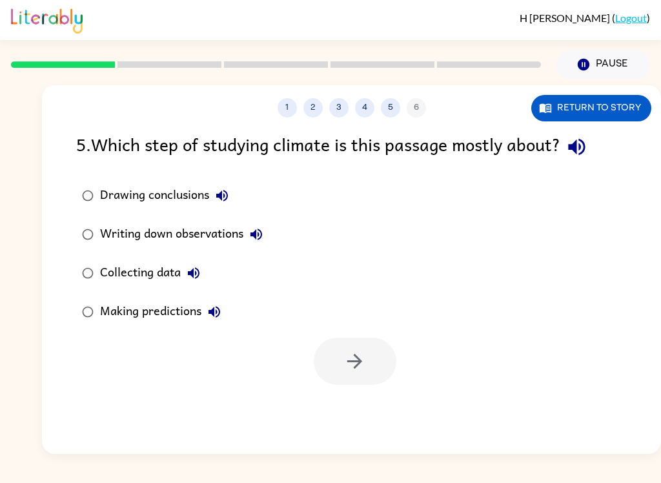
click at [310, 384] on div at bounding box center [351, 358] width 619 height 54
click at [108, 330] on label "Making predictions" at bounding box center [172, 312] width 207 height 39
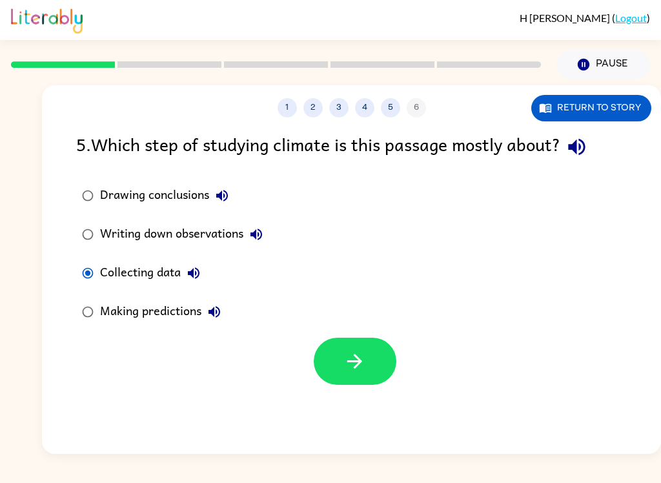
click at [108, 318] on div "Making predictions" at bounding box center [163, 312] width 127 height 26
click at [344, 358] on icon "button" at bounding box center [355, 361] width 23 height 23
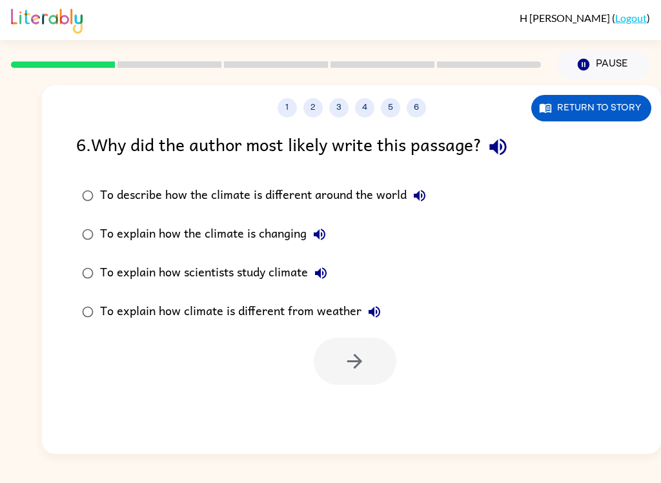
click at [116, 187] on div "To describe how the climate is different around the world" at bounding box center [266, 196] width 333 height 26
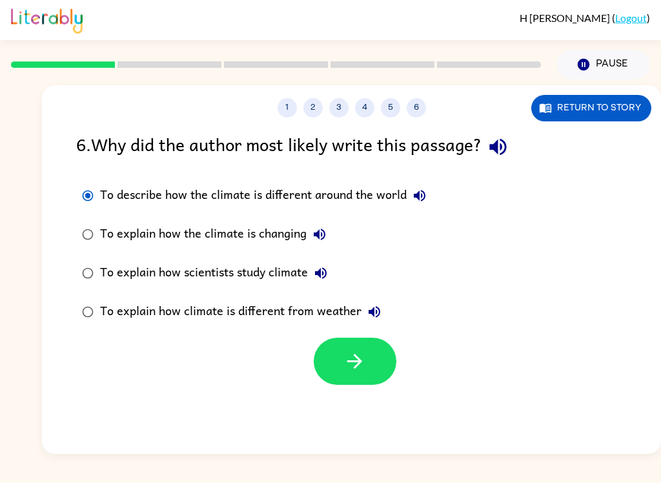
click at [336, 338] on button "button" at bounding box center [355, 361] width 83 height 47
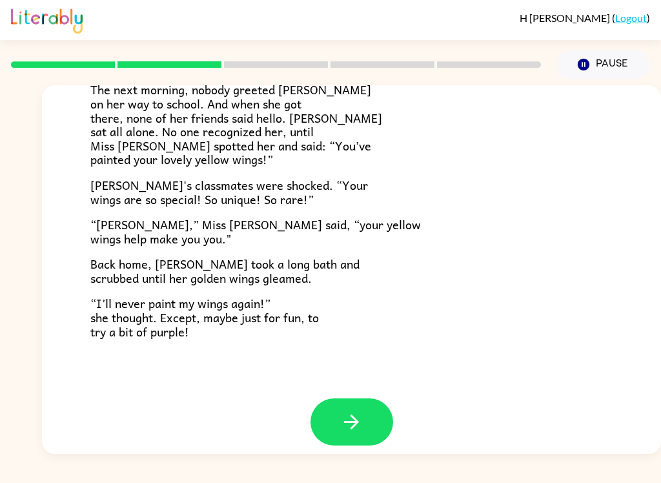
scroll to position [349, 0]
click at [345, 424] on button "button" at bounding box center [352, 422] width 83 height 47
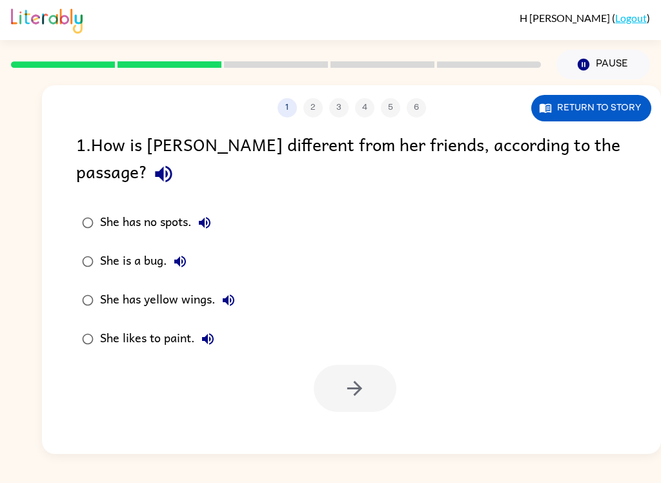
scroll to position [0, 0]
click at [345, 424] on div "1 2 3 4 5 6 Return to story 1 . How is Lily different from her friends, accordi…" at bounding box center [351, 269] width 619 height 369
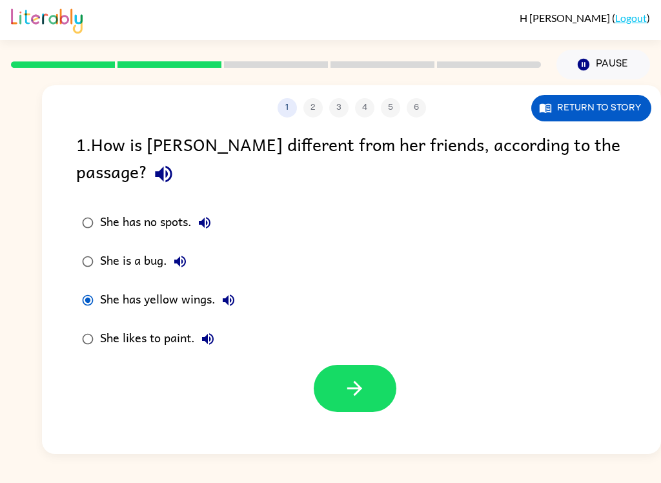
click at [353, 377] on icon "button" at bounding box center [355, 388] width 23 height 23
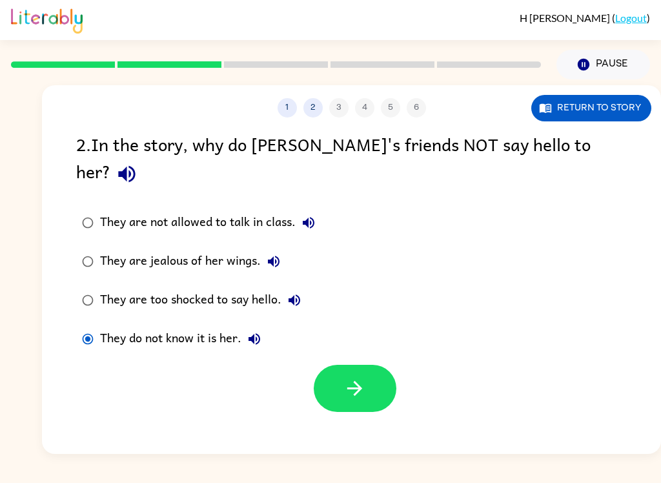
click at [356, 365] on button "button" at bounding box center [355, 388] width 83 height 47
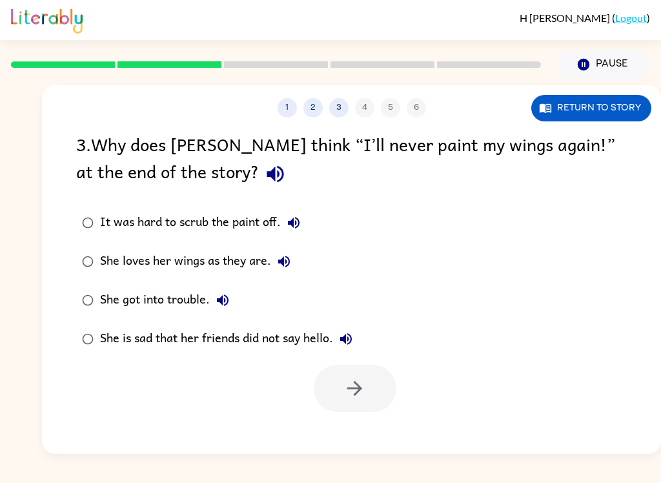
click at [99, 254] on label "She loves her wings as they are." at bounding box center [217, 261] width 296 height 39
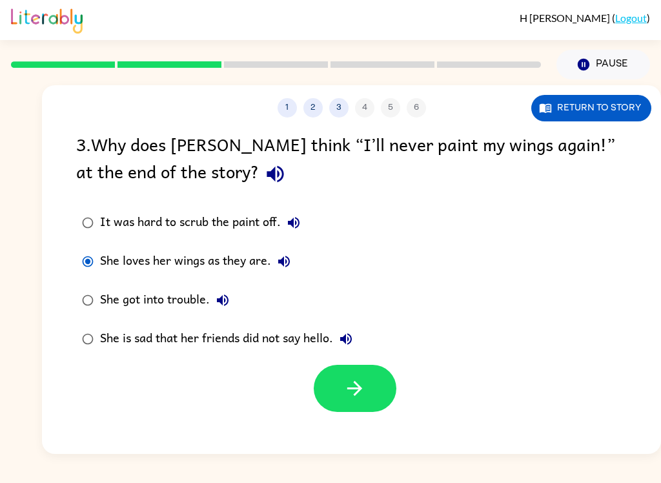
click at [336, 400] on button "button" at bounding box center [355, 388] width 83 height 47
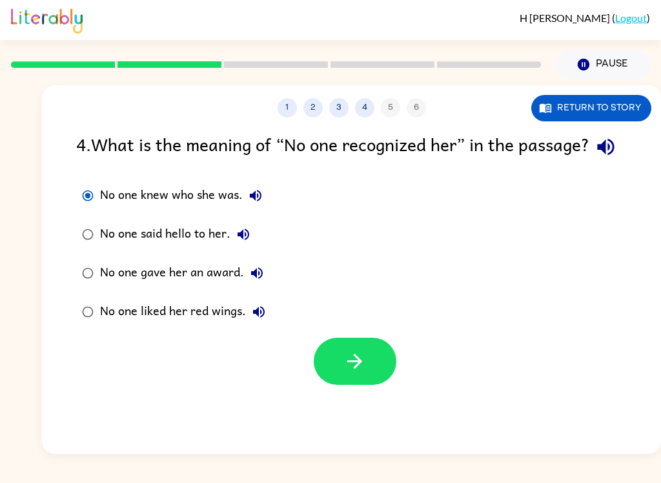
click at [308, 382] on div at bounding box center [351, 358] width 619 height 54
click at [315, 385] on button "button" at bounding box center [355, 361] width 83 height 47
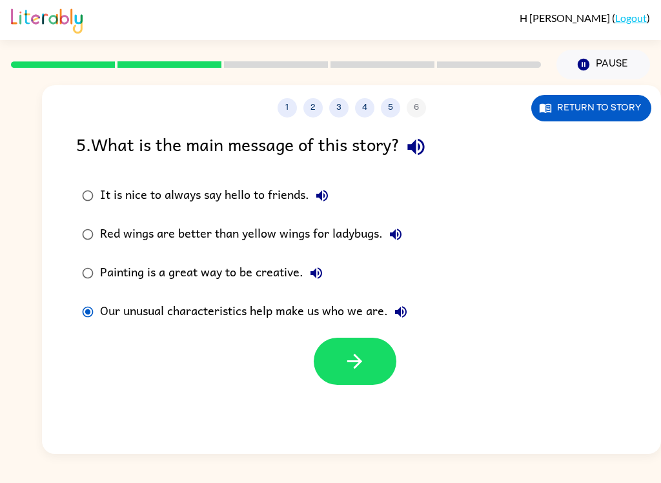
click at [341, 370] on button "button" at bounding box center [355, 361] width 83 height 47
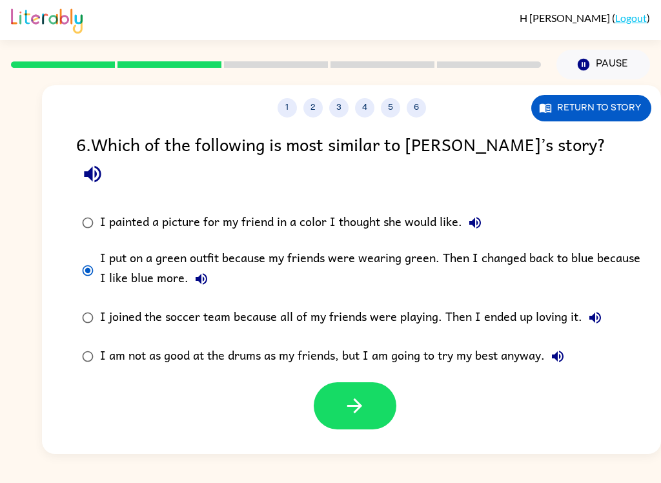
click at [381, 387] on button "button" at bounding box center [355, 405] width 83 height 47
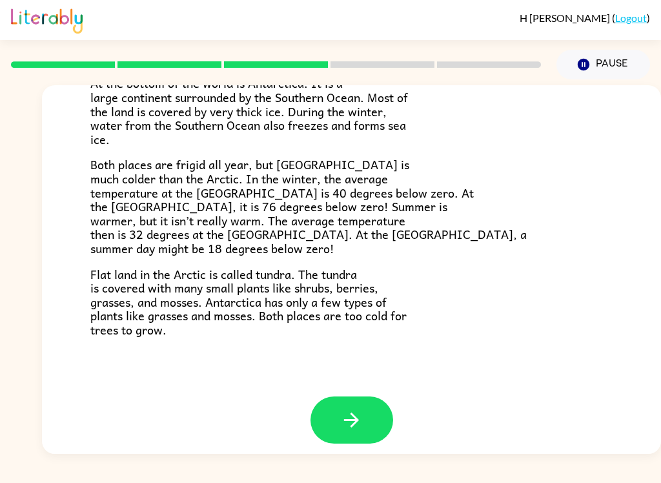
scroll to position [262, 0]
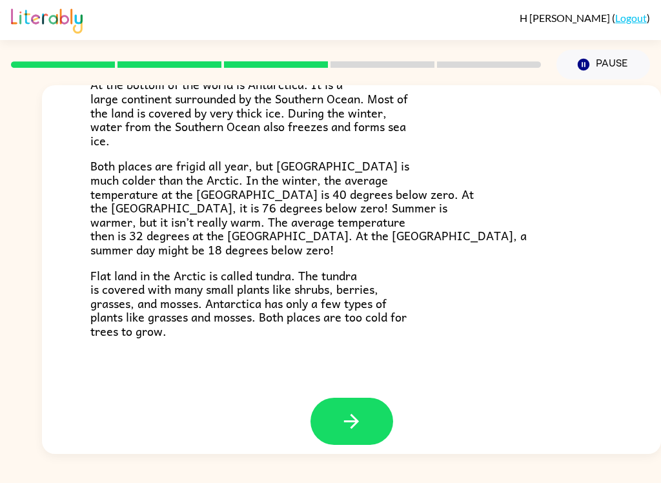
click at [324, 398] on button "button" at bounding box center [352, 421] width 83 height 47
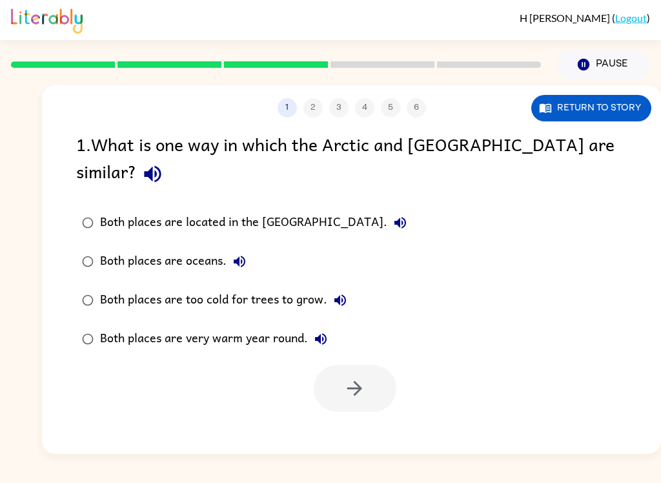
click at [152, 210] on div "Both places are located in the North Pole." at bounding box center [256, 223] width 313 height 26
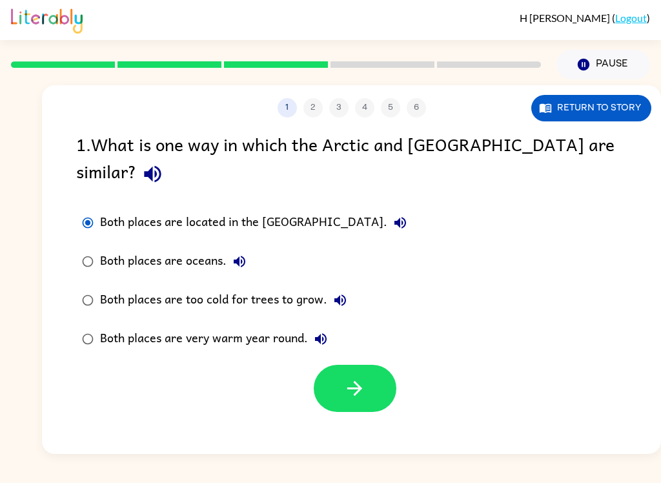
click at [354, 381] on icon "button" at bounding box center [354, 388] width 15 height 15
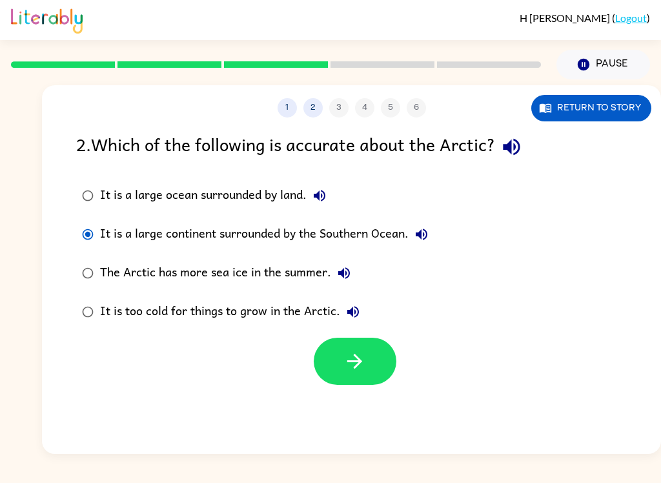
click at [357, 362] on icon "button" at bounding box center [354, 361] width 15 height 15
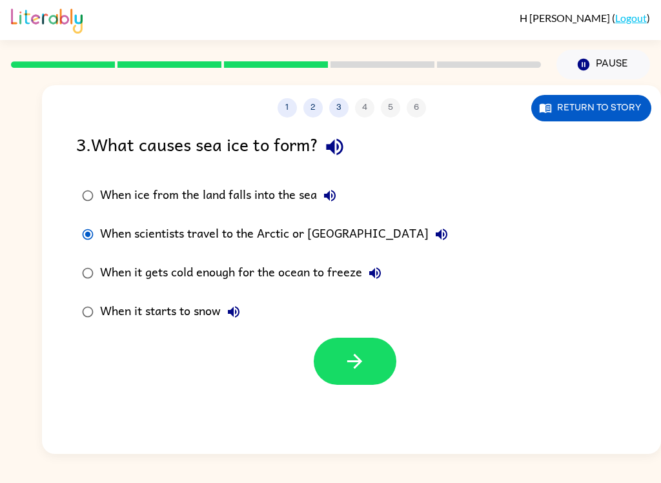
click at [353, 359] on icon "button" at bounding box center [355, 361] width 23 height 23
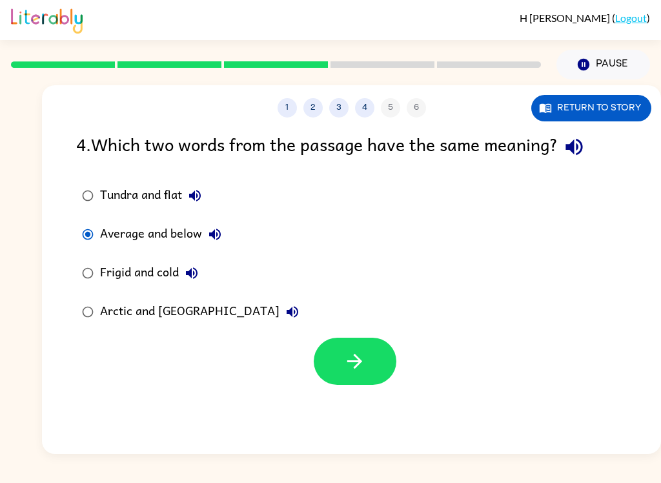
click at [355, 356] on icon "button" at bounding box center [354, 361] width 15 height 15
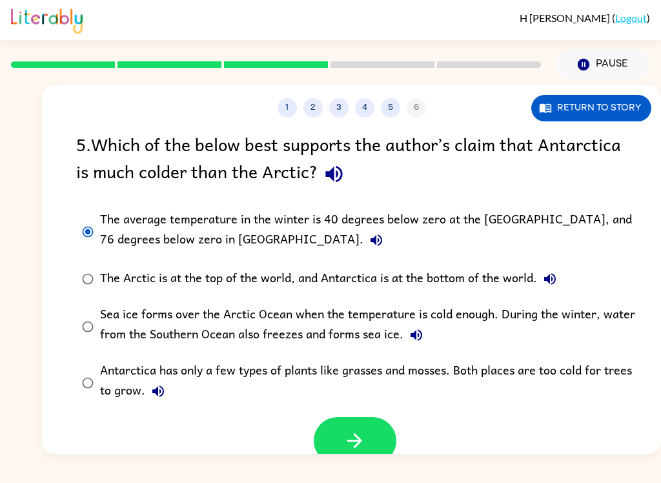
click at [353, 402] on div "Antarctica has only a few types of plants like grasses and mosses. Both places …" at bounding box center [372, 382] width 544 height 43
click at [367, 454] on button "button" at bounding box center [355, 440] width 83 height 47
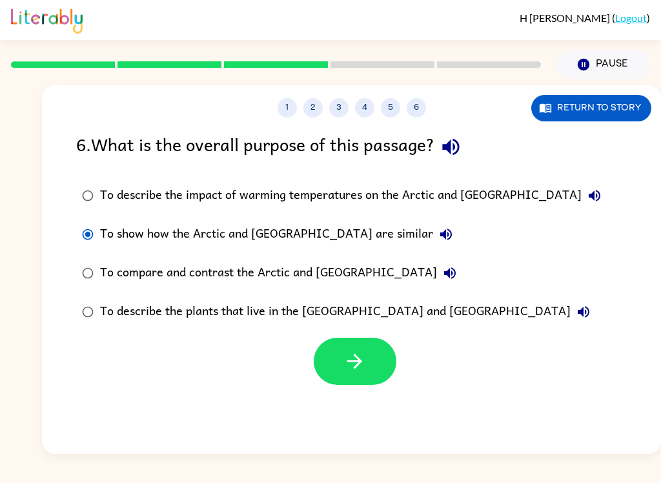
click at [359, 367] on icon "button" at bounding box center [355, 361] width 23 height 23
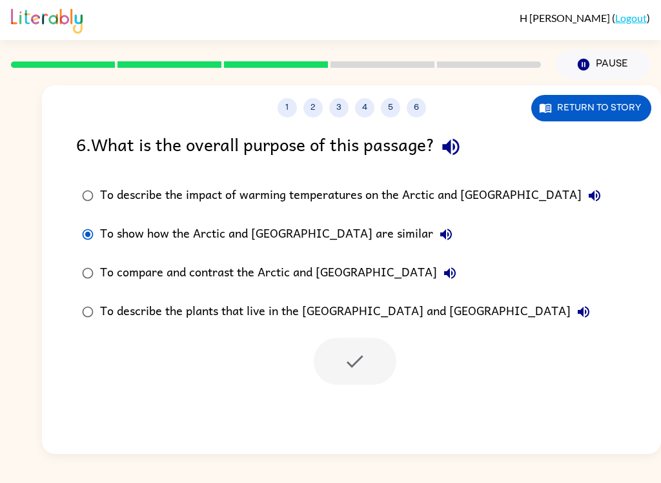
click at [360, 360] on div at bounding box center [355, 361] width 83 height 47
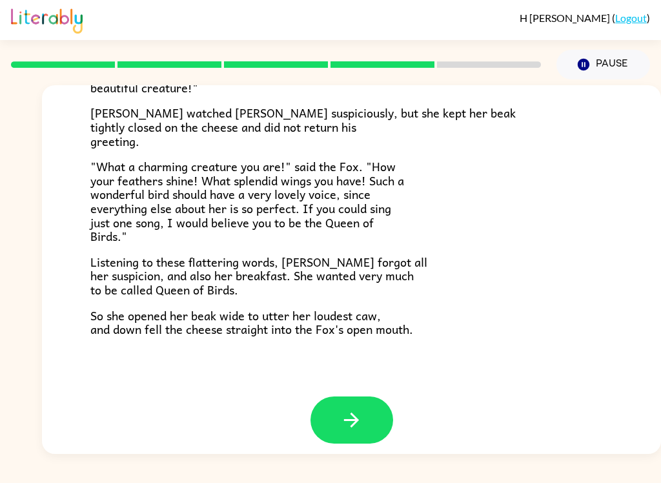
scroll to position [245, 0]
click at [341, 429] on button "button" at bounding box center [352, 420] width 83 height 47
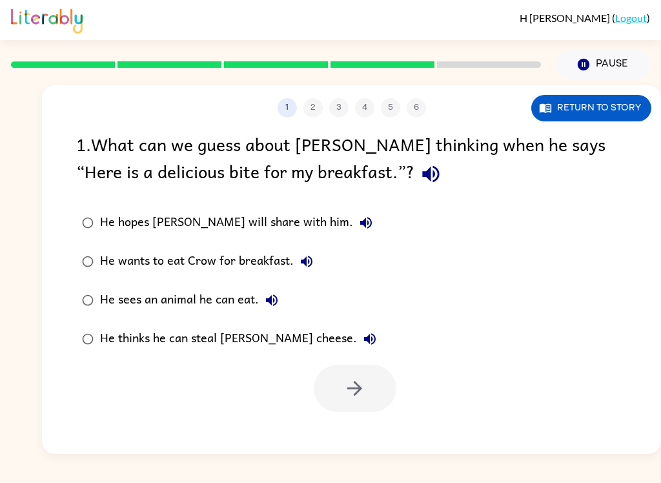
click at [368, 391] on div at bounding box center [355, 388] width 83 height 47
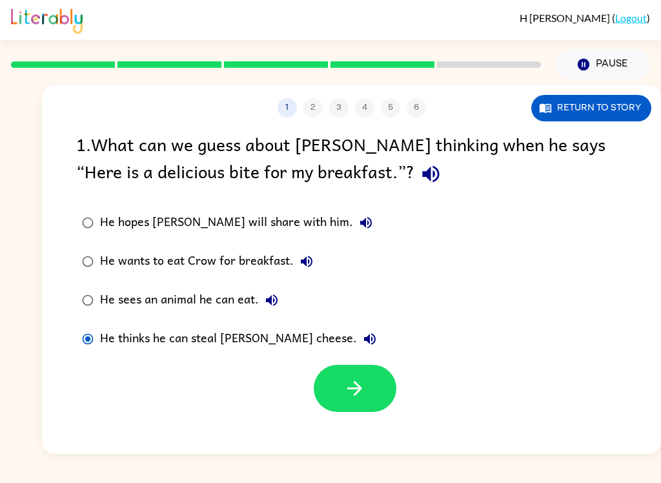
click at [360, 385] on icon "button" at bounding box center [355, 388] width 23 height 23
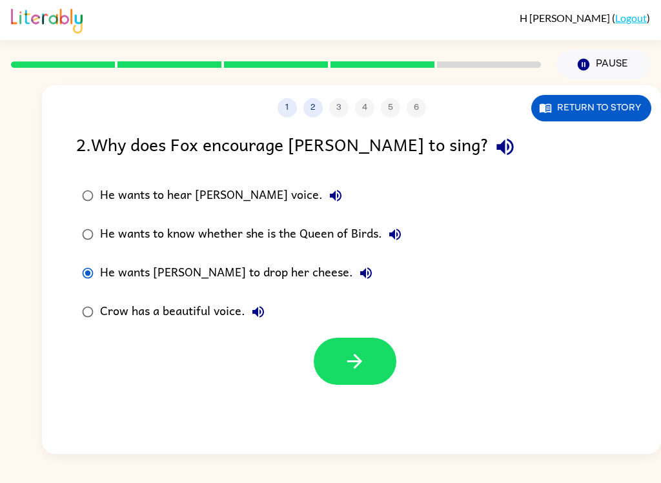
click at [380, 359] on button "button" at bounding box center [355, 361] width 83 height 47
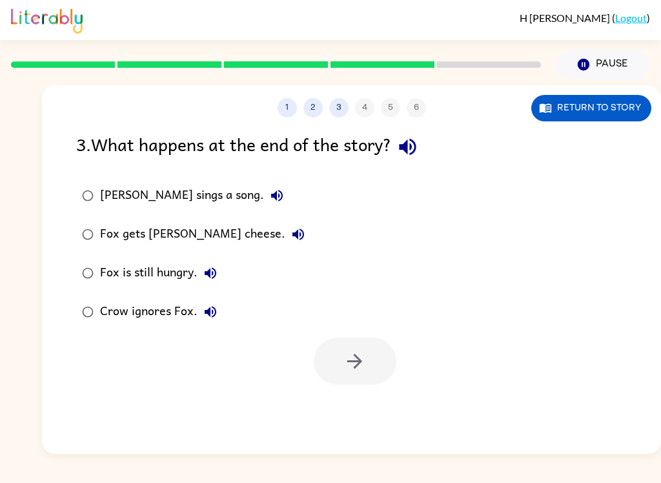
click at [98, 226] on label "Fox gets Crow's cheese." at bounding box center [193, 234] width 249 height 39
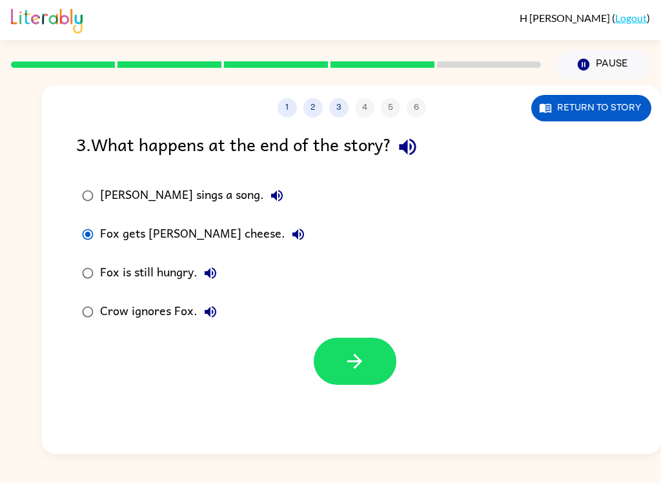
click at [384, 366] on button "button" at bounding box center [355, 361] width 83 height 47
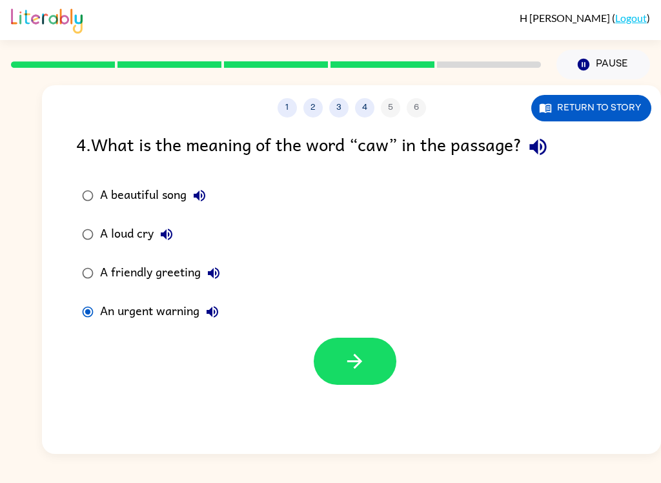
click at [373, 354] on button "button" at bounding box center [355, 361] width 83 height 47
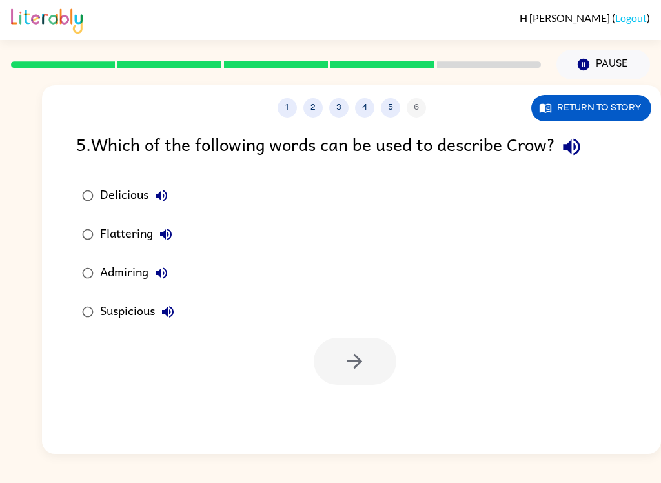
click at [368, 371] on div at bounding box center [355, 361] width 83 height 47
click at [104, 307] on div "Suspicious" at bounding box center [140, 312] width 81 height 26
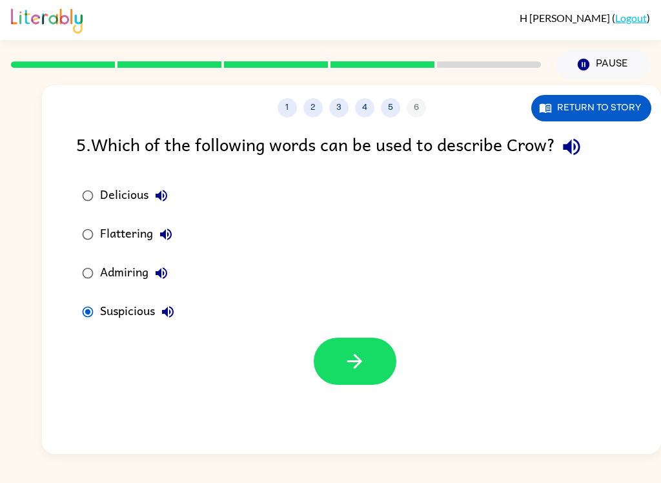
click at [381, 354] on button "button" at bounding box center [355, 361] width 83 height 47
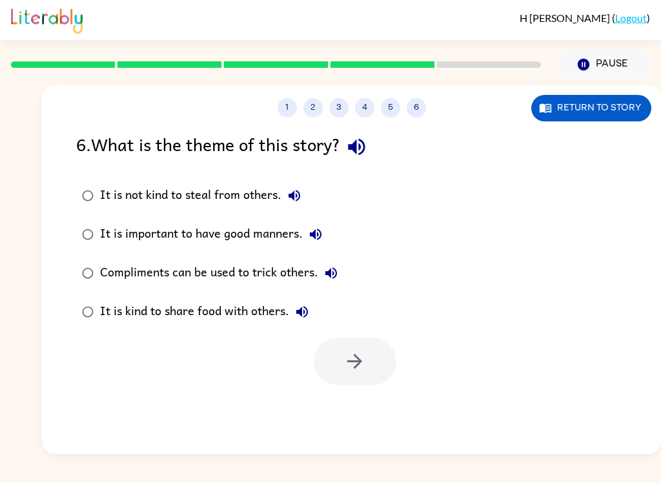
click at [111, 269] on div "Compliments can be used to trick others." at bounding box center [222, 273] width 244 height 26
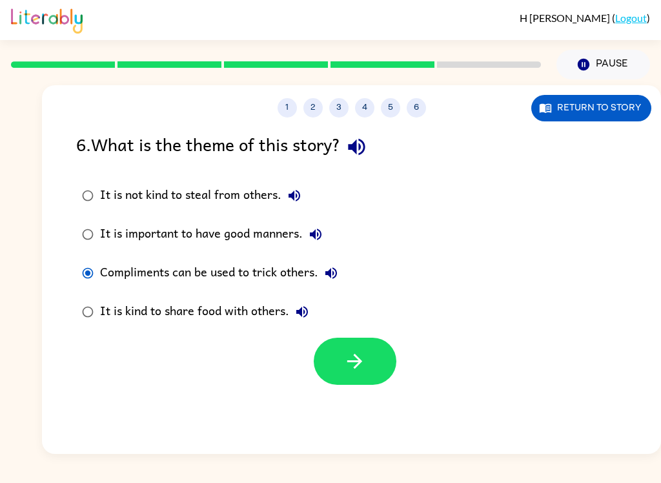
click at [380, 359] on button "button" at bounding box center [355, 361] width 83 height 47
